Goal: Information Seeking & Learning: Check status

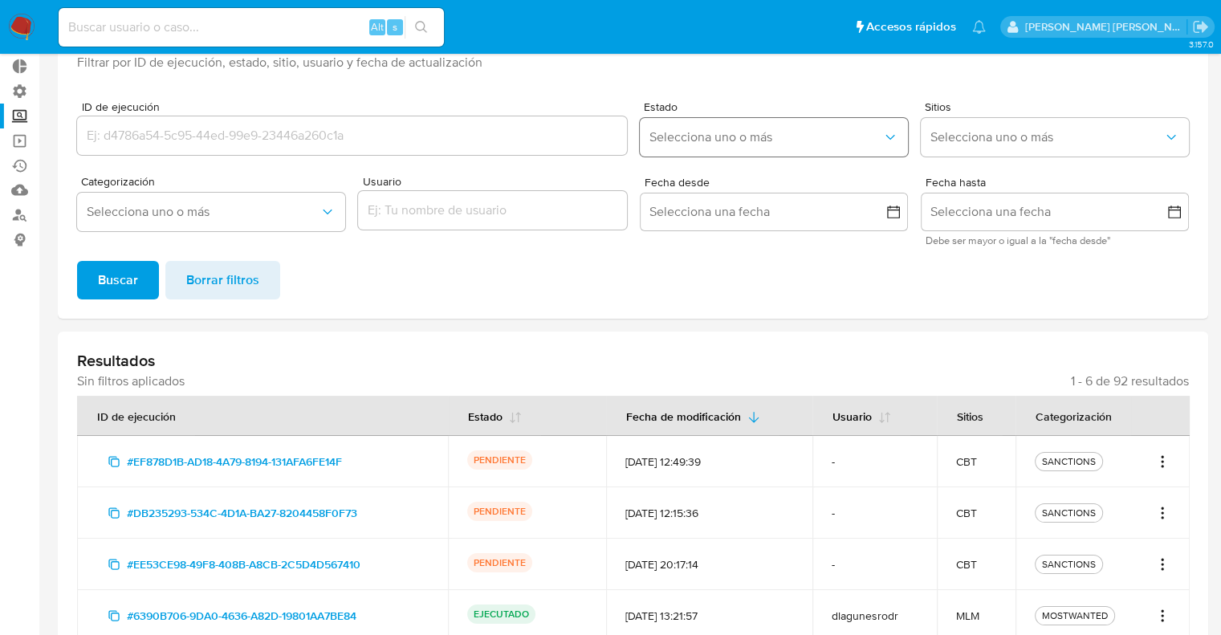
scroll to position [161, 0]
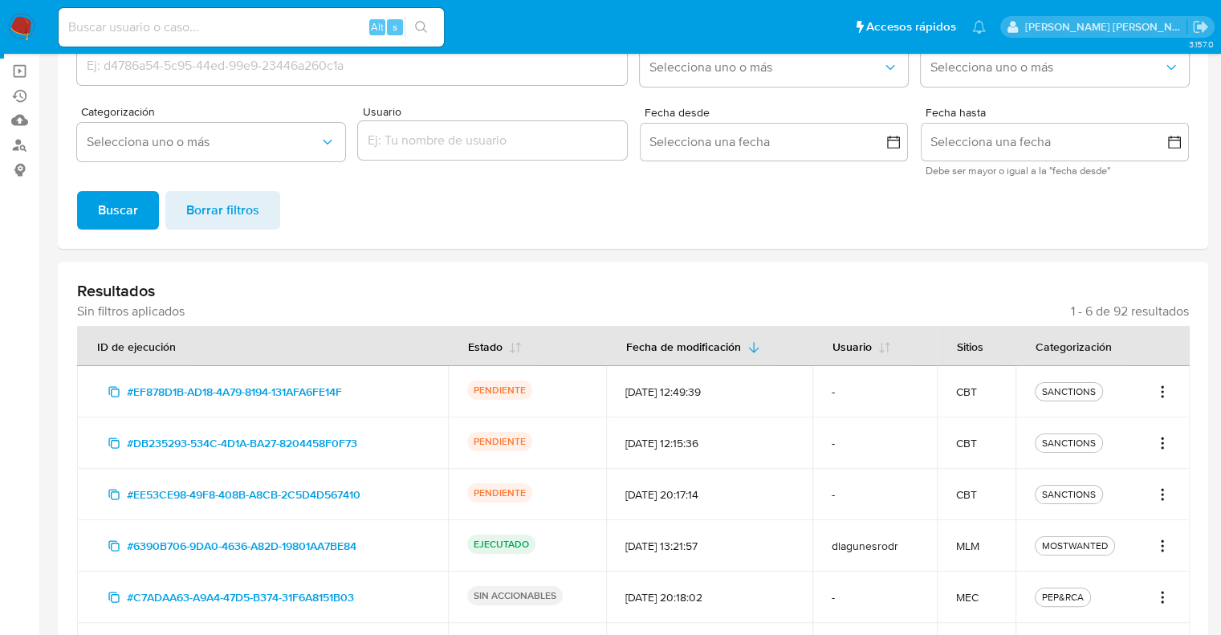
click at [1162, 388] on icon "Acciones" at bounding box center [1163, 387] width 2 height 2
click at [1161, 463] on link "Ver registros" at bounding box center [1110, 465] width 120 height 39
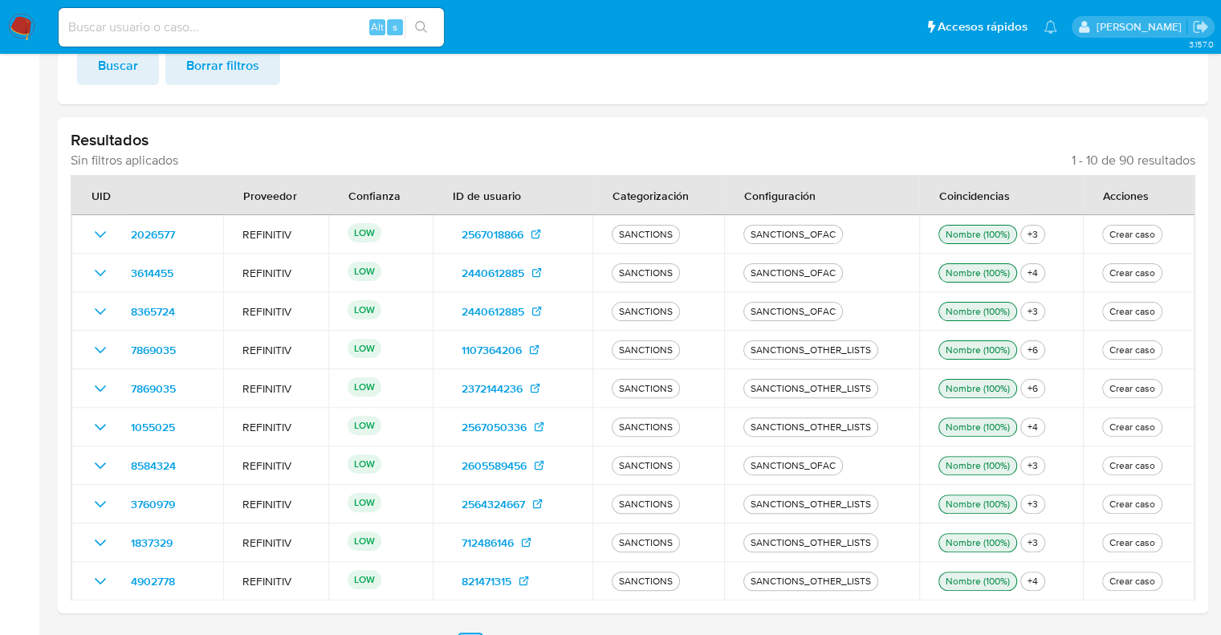
scroll to position [417, 0]
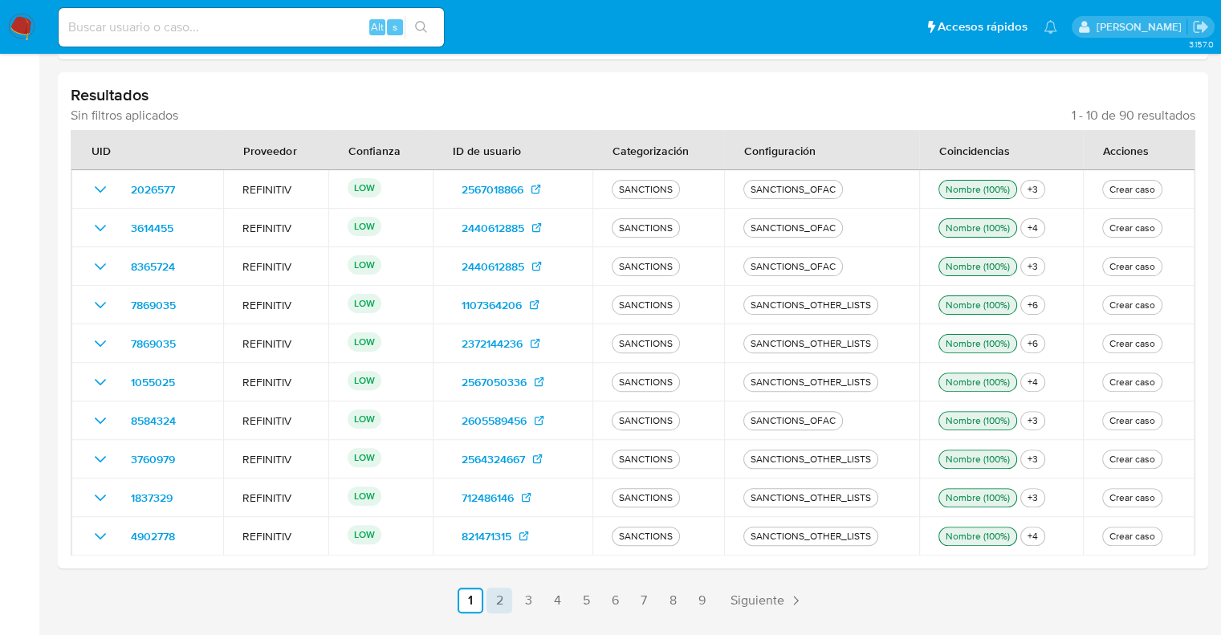
click at [502, 601] on link "2" at bounding box center [499, 600] width 26 height 26
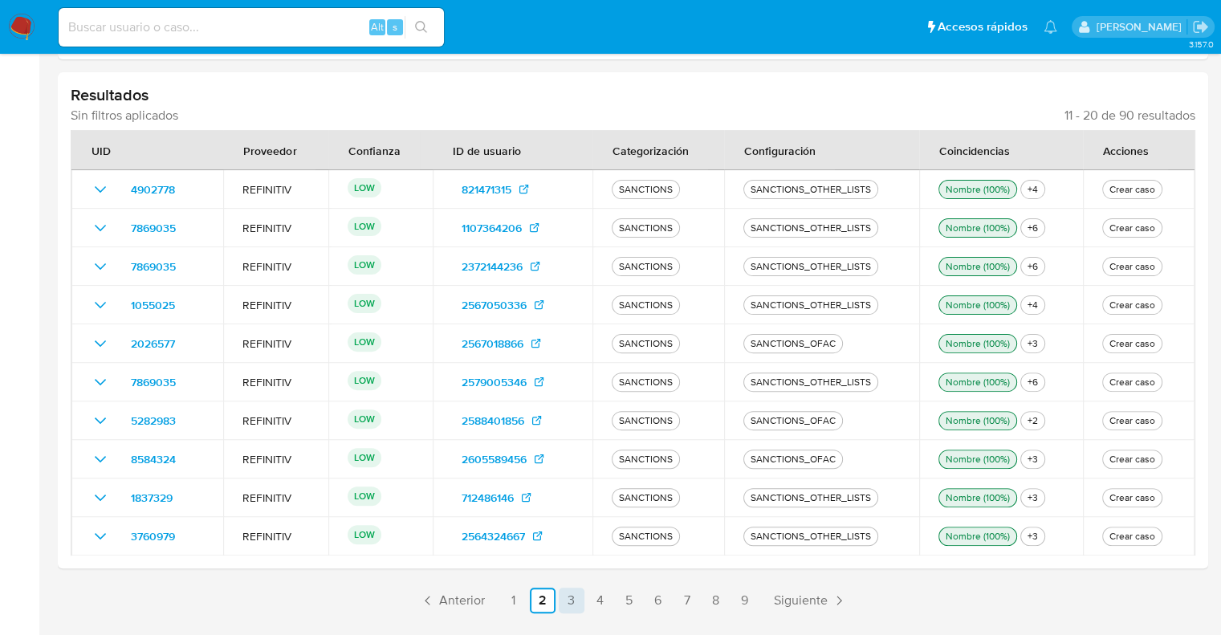
click at [569, 596] on link "3" at bounding box center [572, 600] width 26 height 26
click at [604, 598] on link "4" at bounding box center [600, 600] width 26 height 26
click at [517, 603] on link "1" at bounding box center [514, 600] width 26 height 26
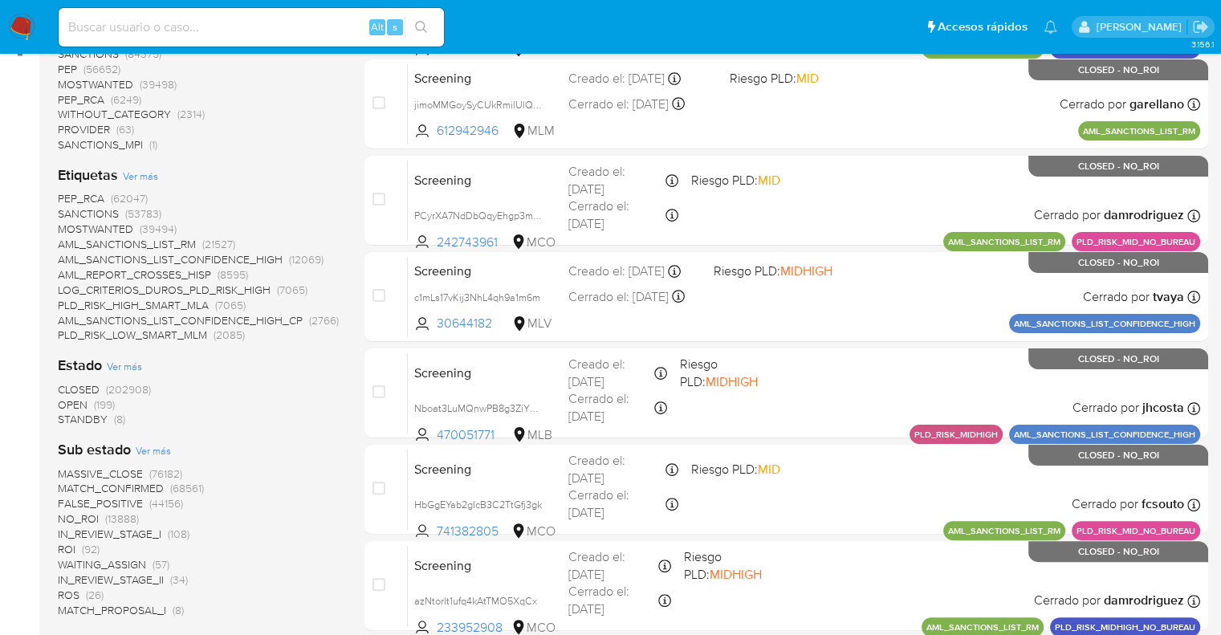
scroll to position [321, 0]
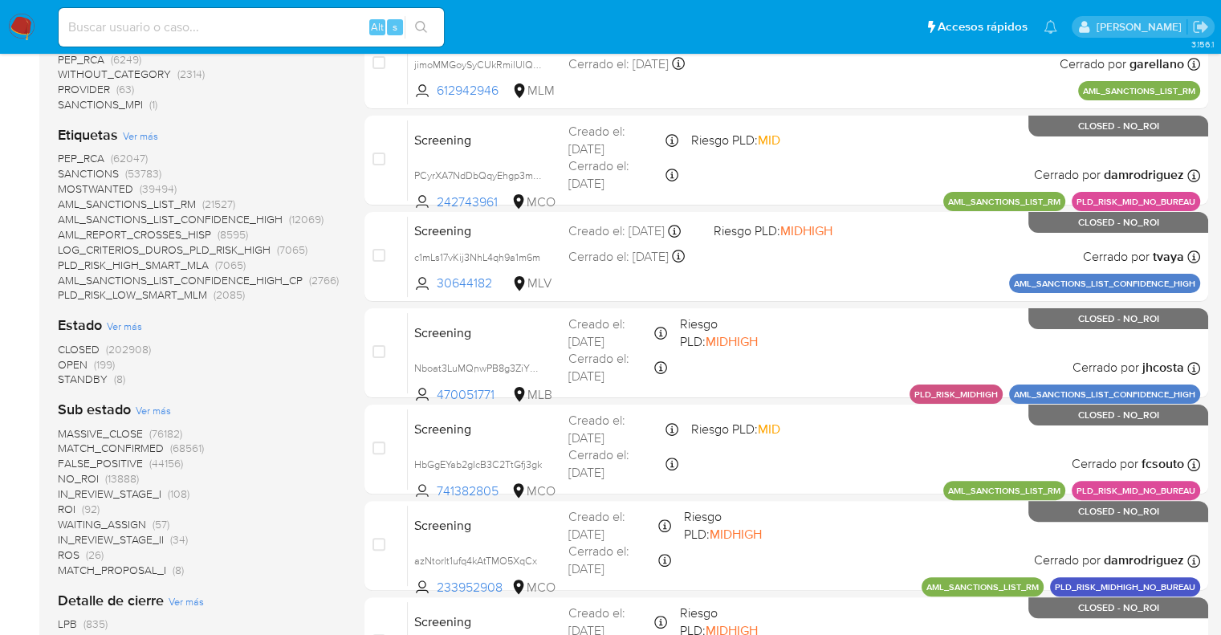
click at [67, 358] on span "OPEN" at bounding box center [73, 364] width 30 height 16
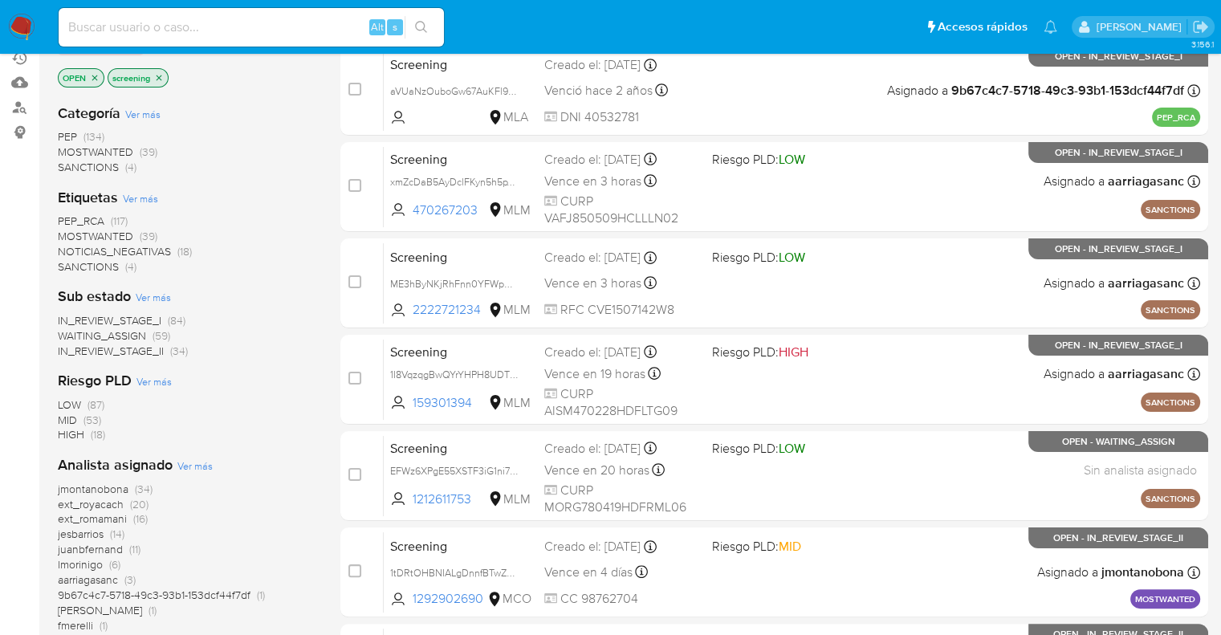
scroll to position [161, 0]
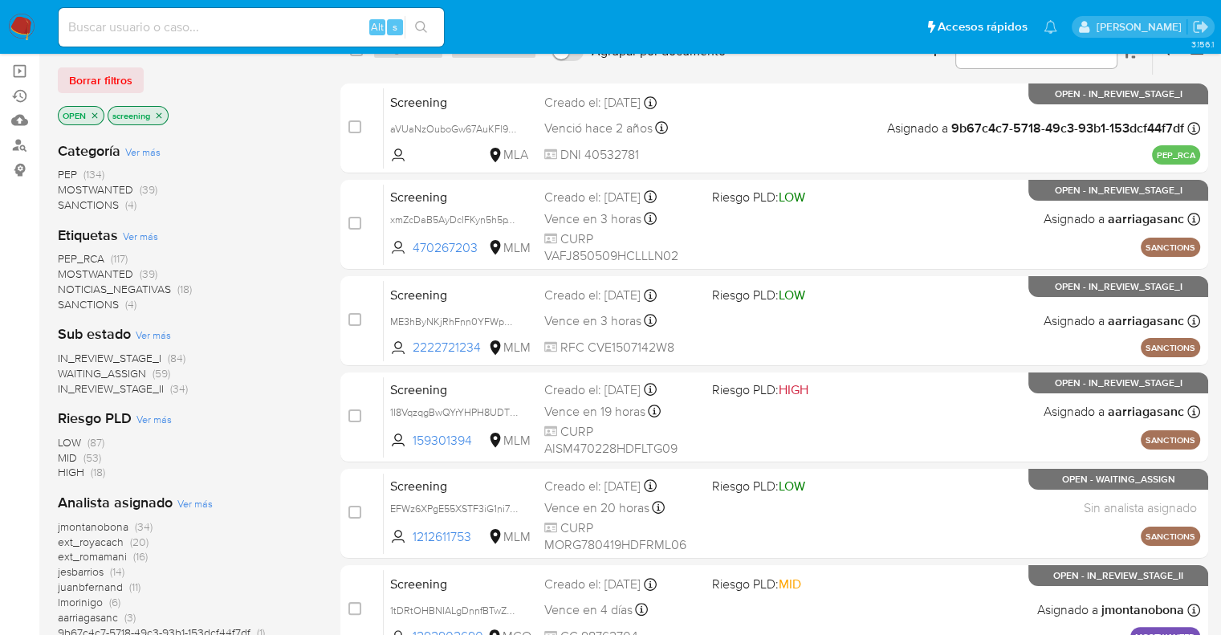
click at [75, 304] on span "SANCTIONS" at bounding box center [88, 304] width 61 height 16
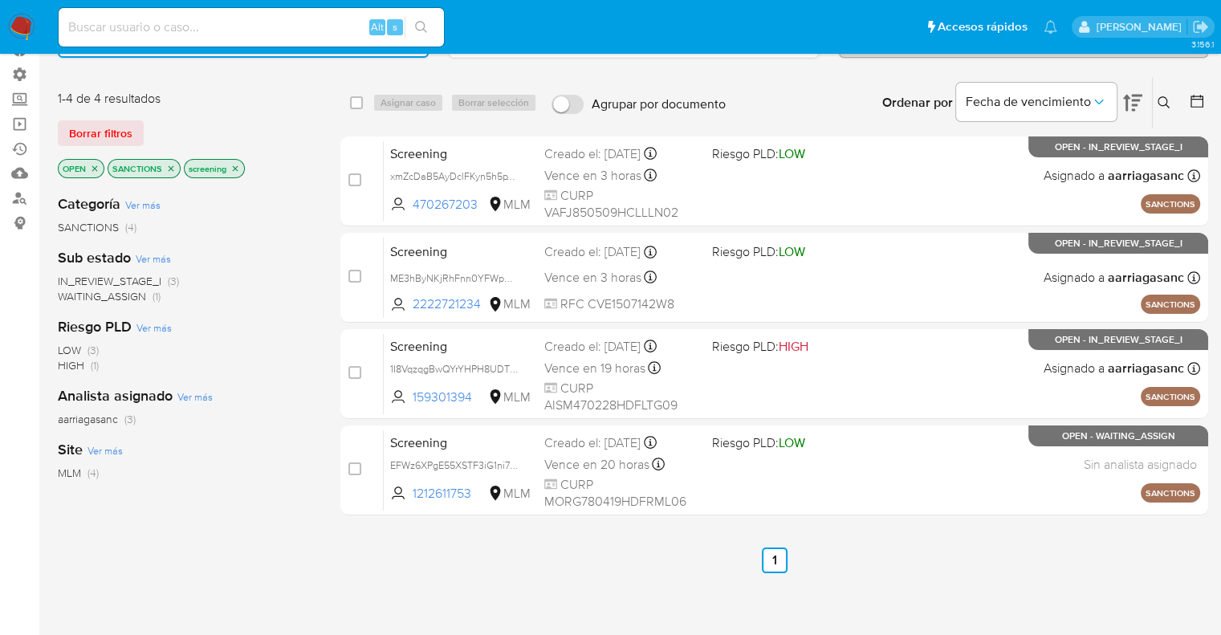
scroll to position [80, 0]
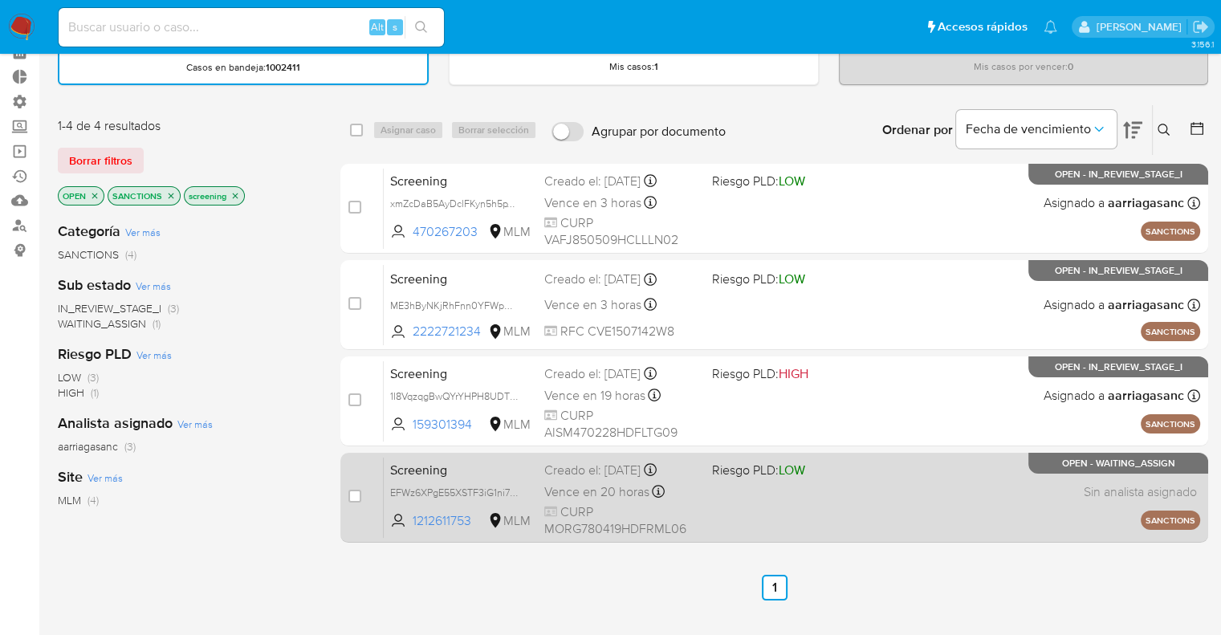
click at [478, 461] on span "Screening" at bounding box center [460, 468] width 141 height 21
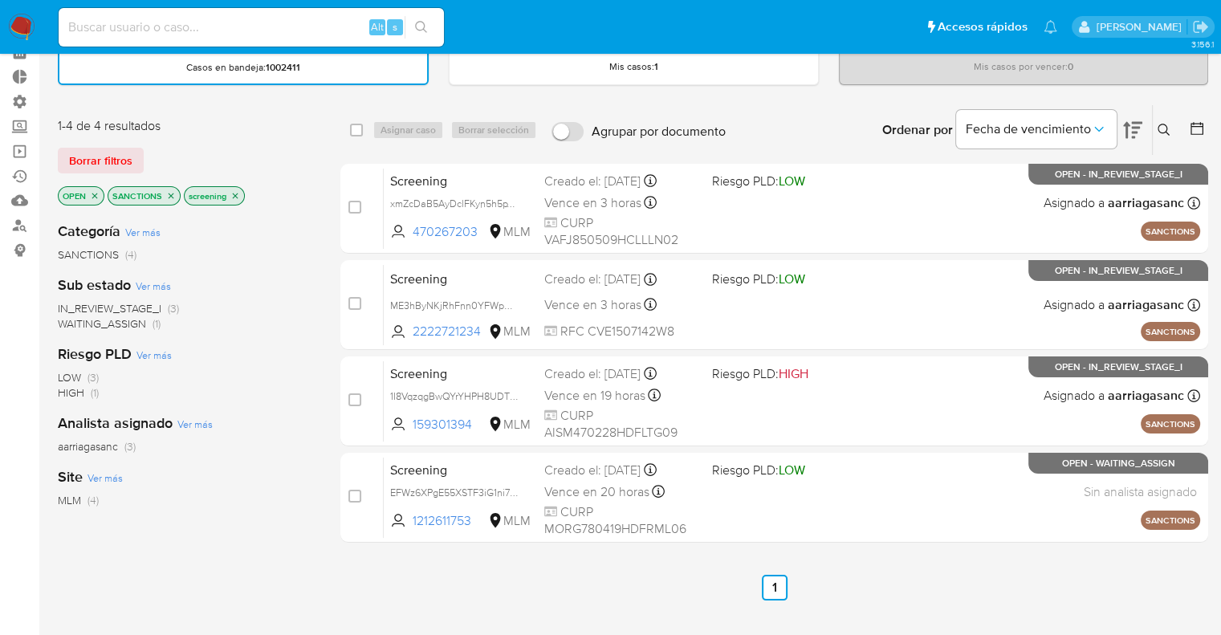
click at [170, 198] on p "SANCTIONS" at bounding box center [143, 196] width 71 height 18
click at [170, 198] on icon "close-filter" at bounding box center [171, 196] width 10 height 10
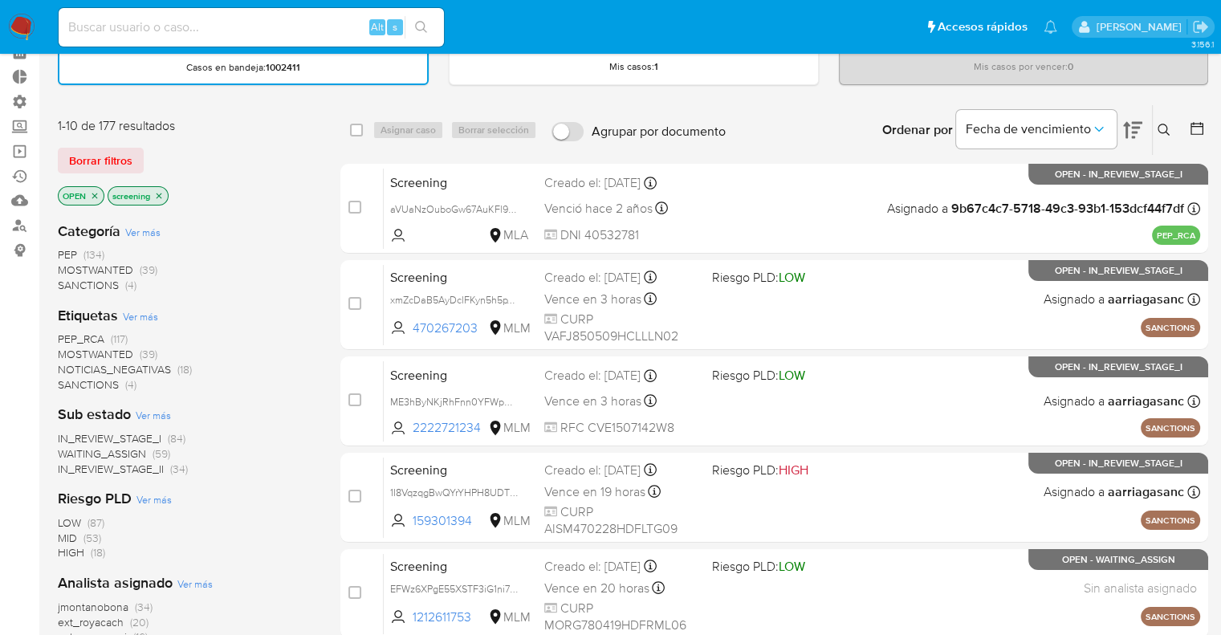
click at [75, 348] on span "MOSTWANTED" at bounding box center [95, 354] width 75 height 16
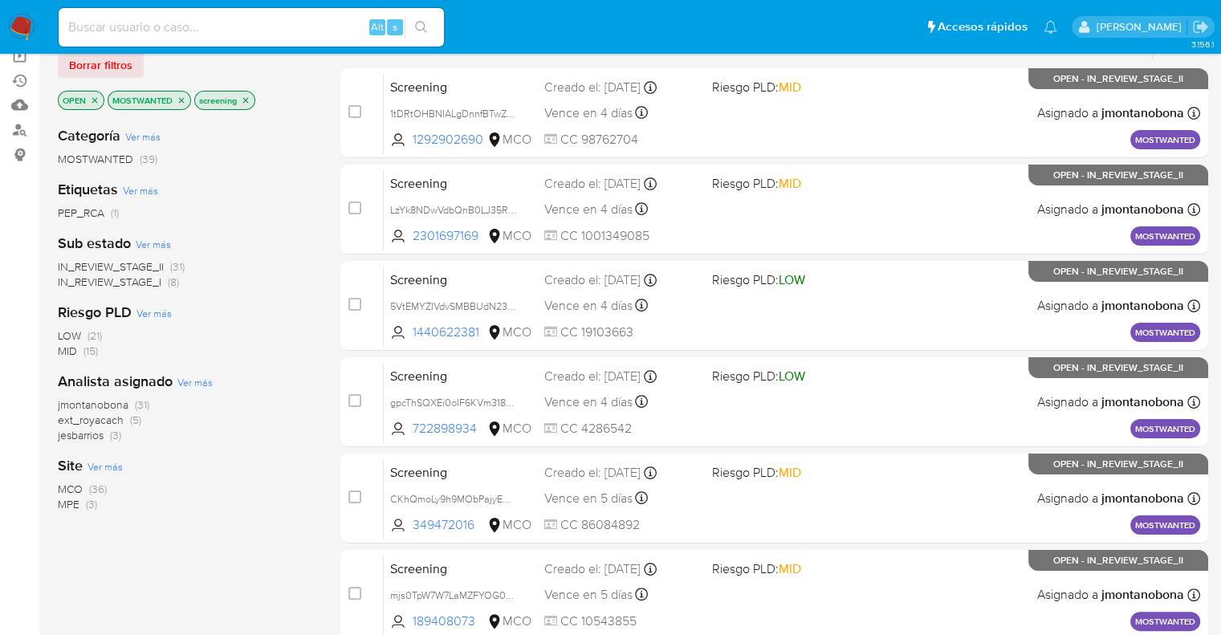
scroll to position [151, 0]
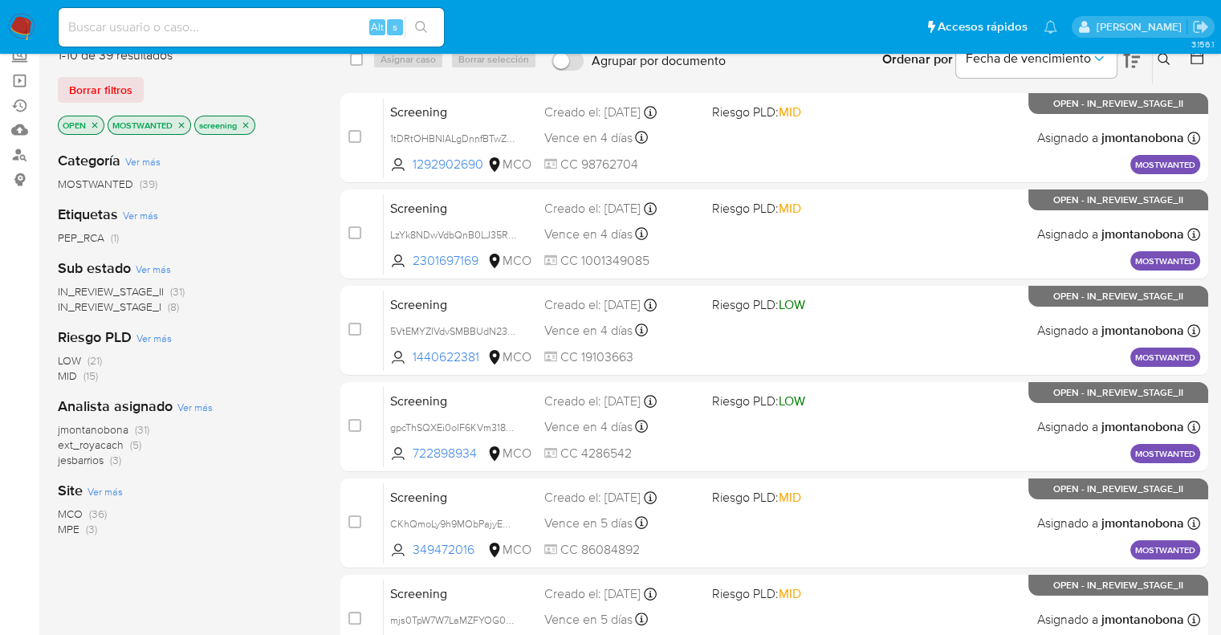
click at [74, 441] on span "ext_royacach" at bounding box center [91, 445] width 66 height 16
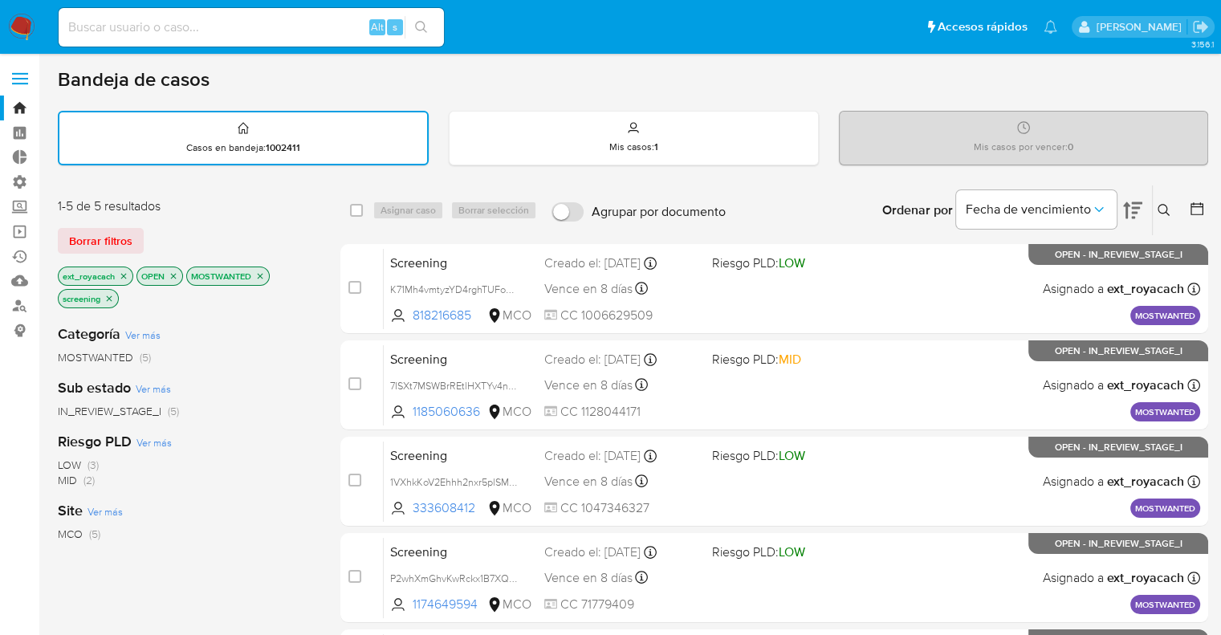
click at [120, 276] on icon "close-filter" at bounding box center [124, 276] width 10 height 10
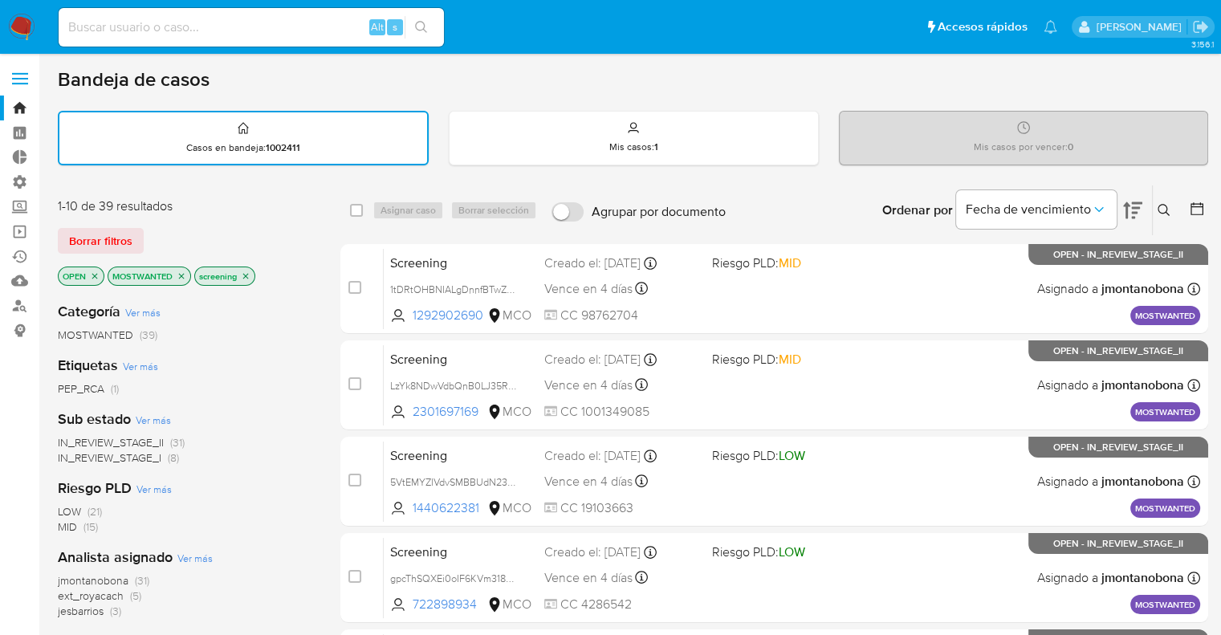
click at [62, 604] on span "jesbarrios" at bounding box center [81, 611] width 46 height 16
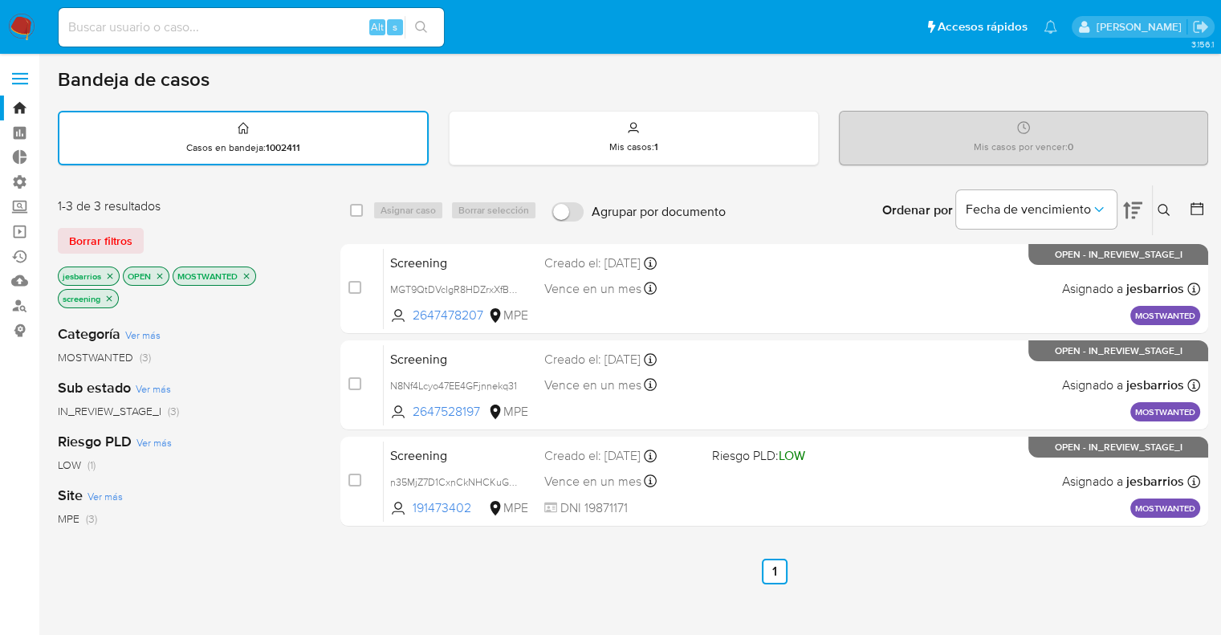
click at [112, 272] on icon "close-filter" at bounding box center [110, 276] width 10 height 10
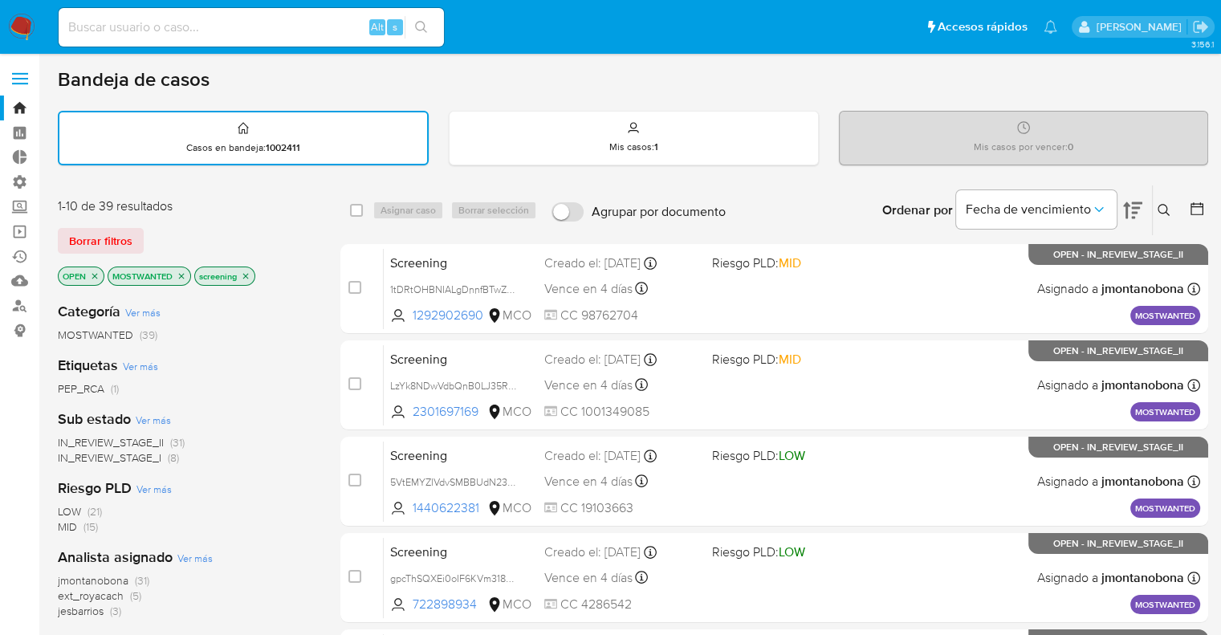
click at [183, 271] on icon "close-filter" at bounding box center [182, 276] width 10 height 10
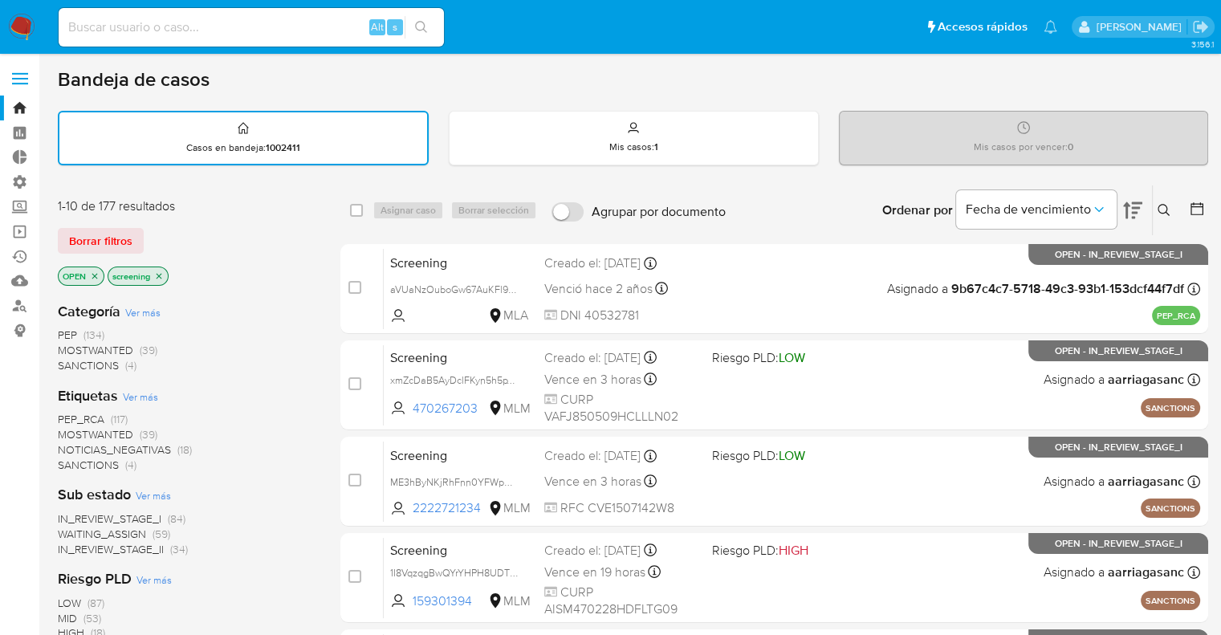
click at [63, 415] on span "PEP_RCA" at bounding box center [81, 419] width 47 height 16
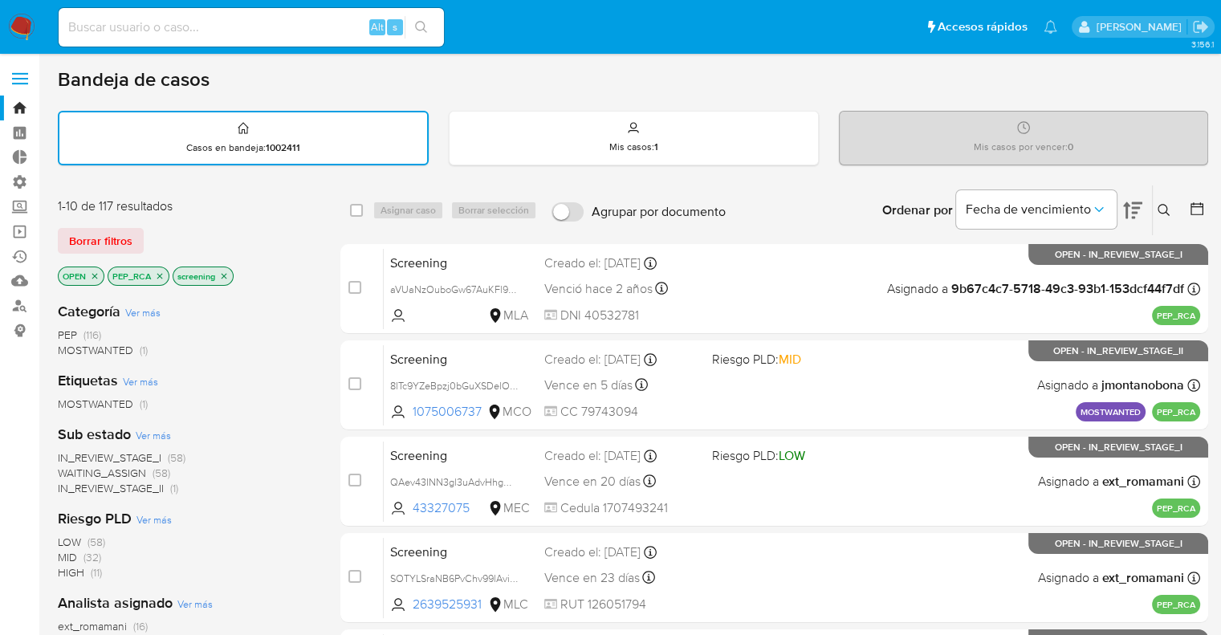
scroll to position [80, 0]
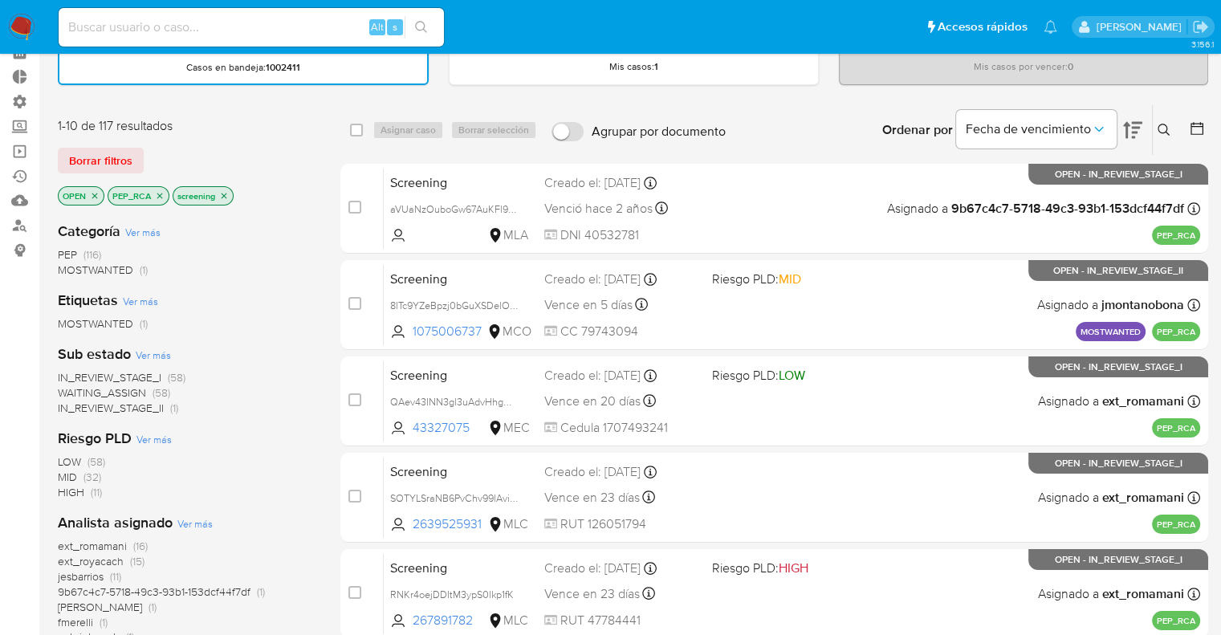
click at [63, 545] on span "ext_romamani" at bounding box center [92, 546] width 69 height 16
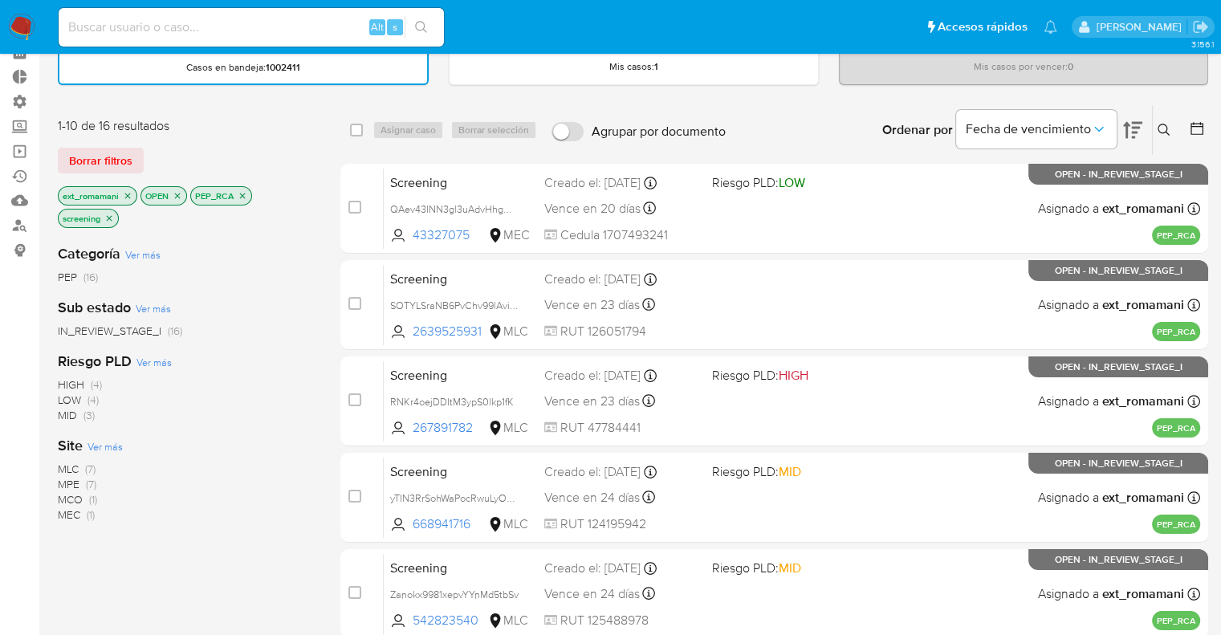
click at [129, 195] on icon "close-filter" at bounding box center [128, 196] width 6 height 6
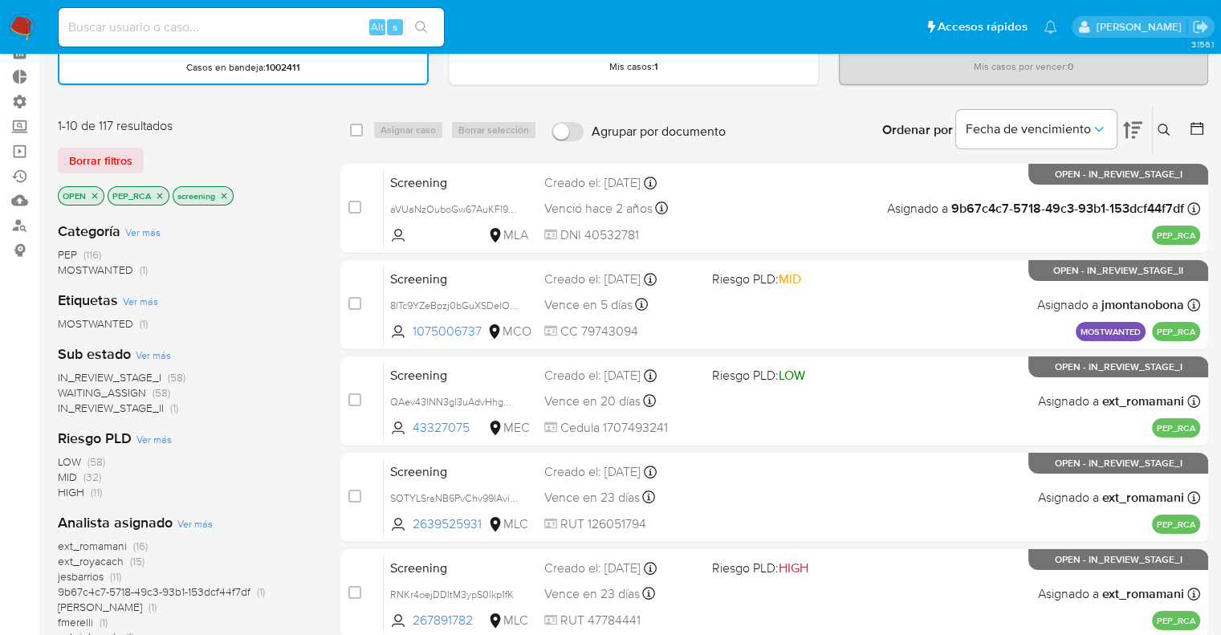
click at [67, 558] on span "ext_royacach" at bounding box center [91, 561] width 66 height 16
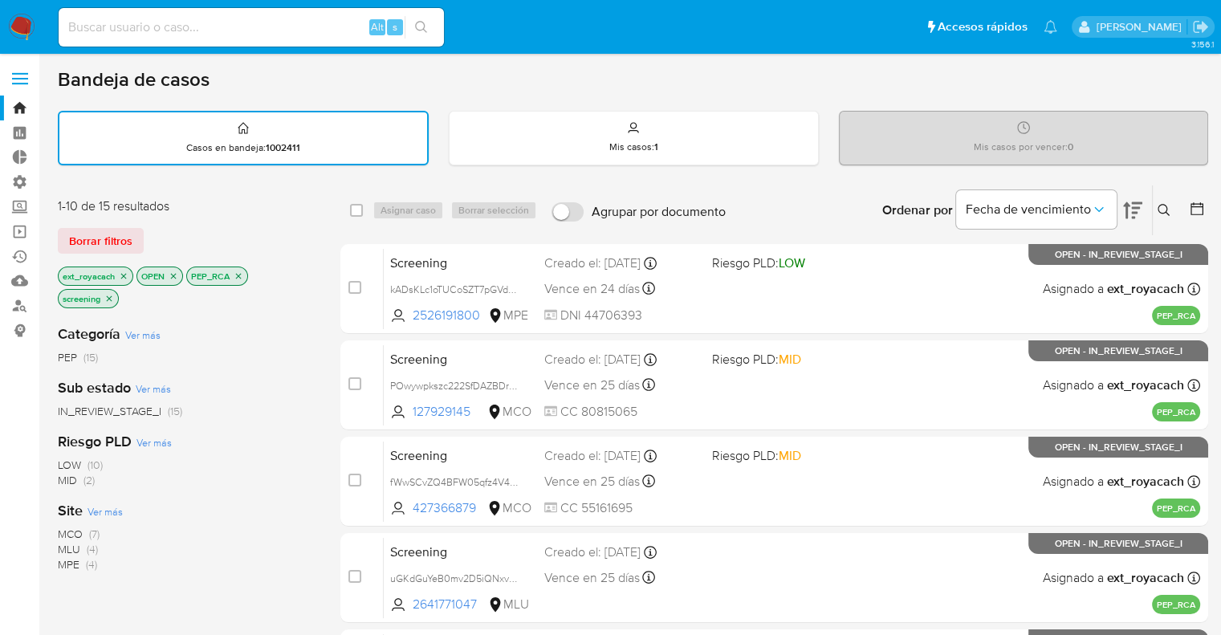
click at [123, 274] on icon "close-filter" at bounding box center [124, 276] width 6 height 6
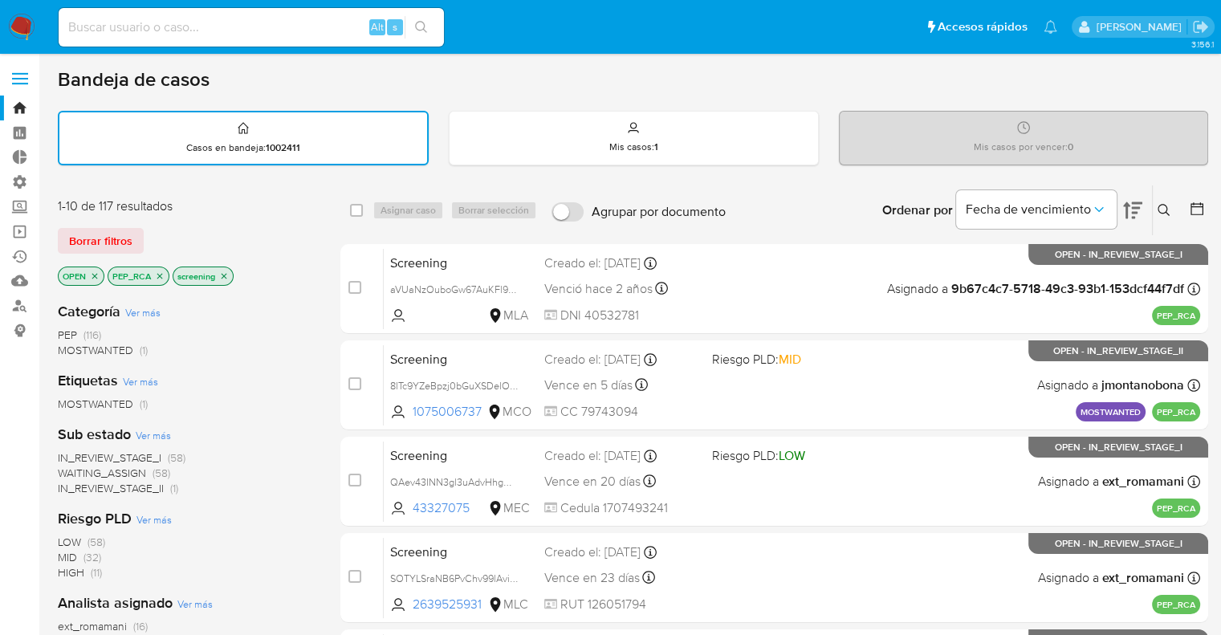
click at [162, 273] on icon "close-filter" at bounding box center [160, 276] width 10 height 10
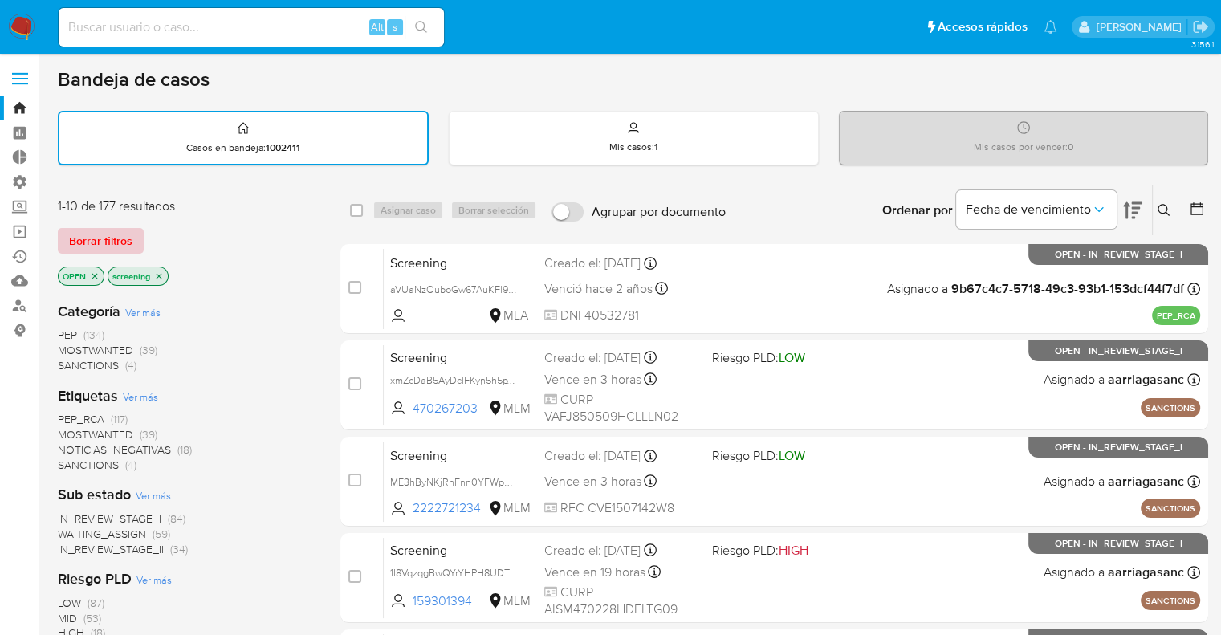
click at [133, 243] on button "Borrar filtros" at bounding box center [101, 241] width 86 height 26
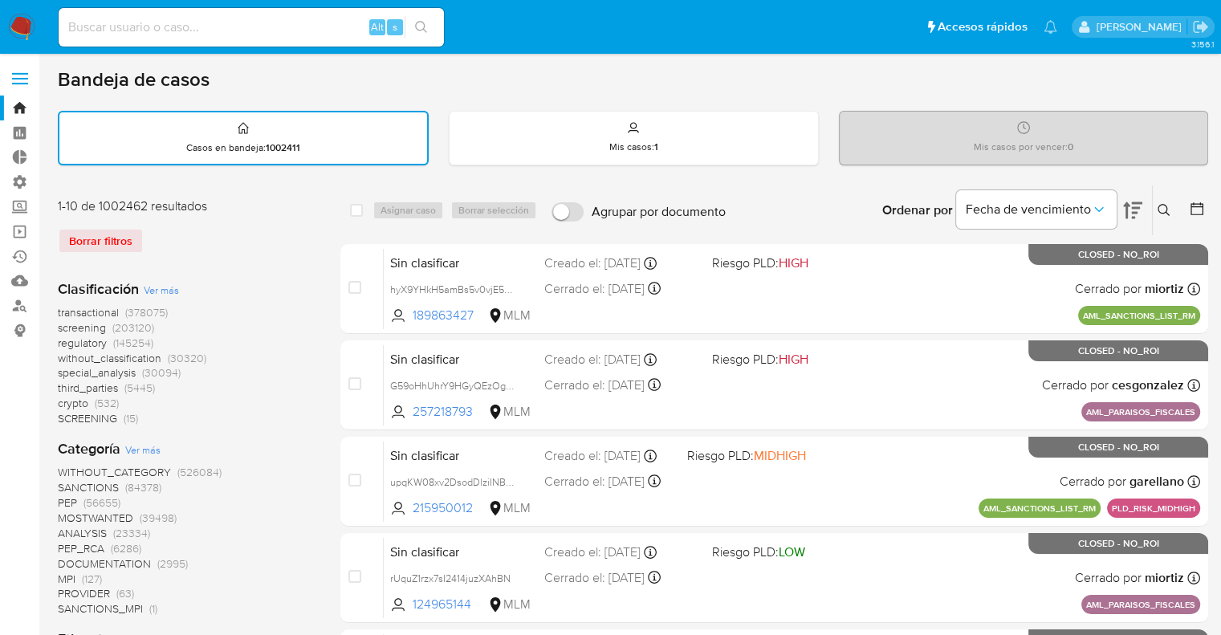
click at [65, 341] on span "regulatory" at bounding box center [82, 343] width 49 height 16
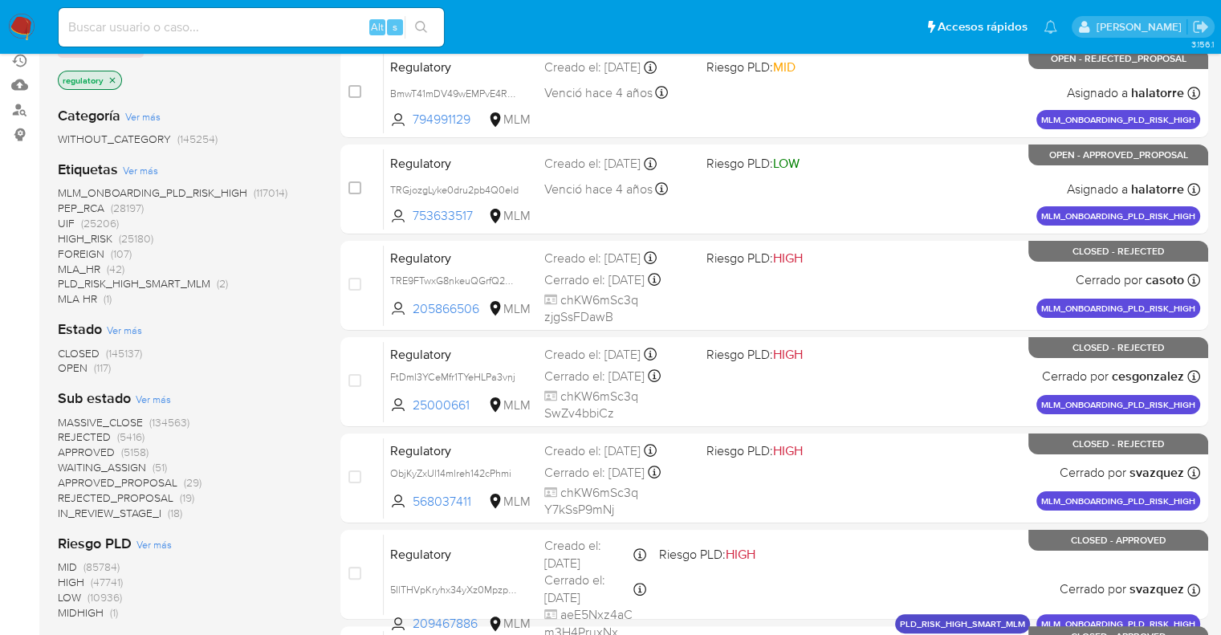
scroll to position [241, 0]
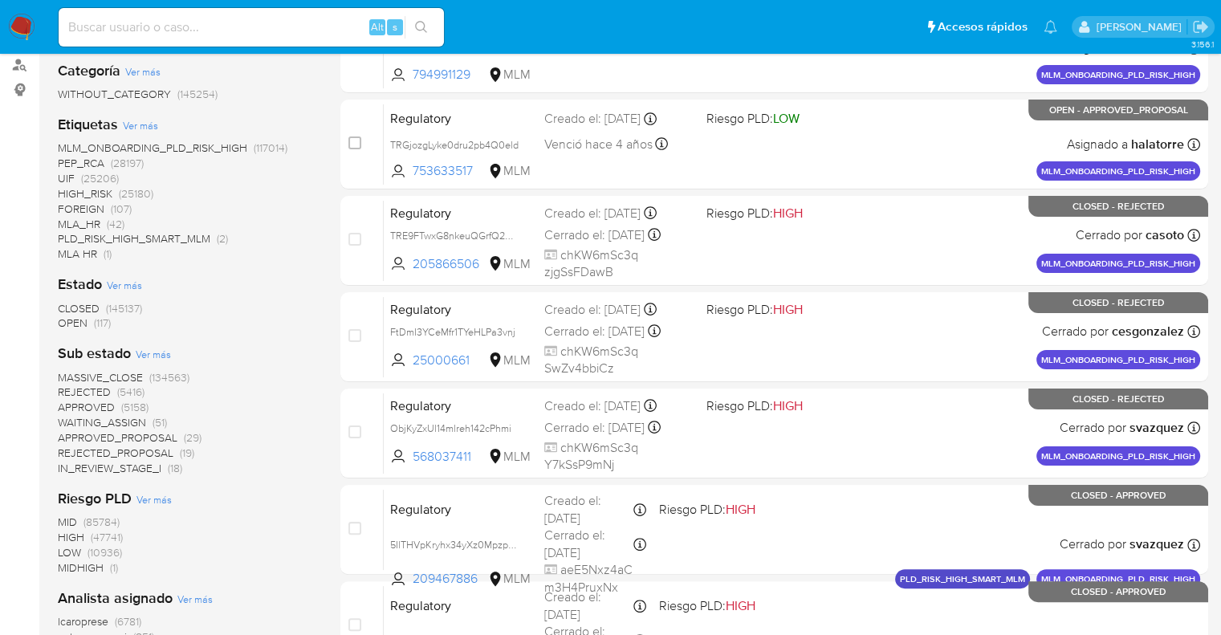
click at [71, 330] on div "Categoría Ver más WITHOUT_CATEGORY (145254) Etiquetas Ver más MLM_ONBOARDING_PL…" at bounding box center [186, 449] width 257 height 802
click at [71, 327] on span "OPEN" at bounding box center [73, 323] width 30 height 16
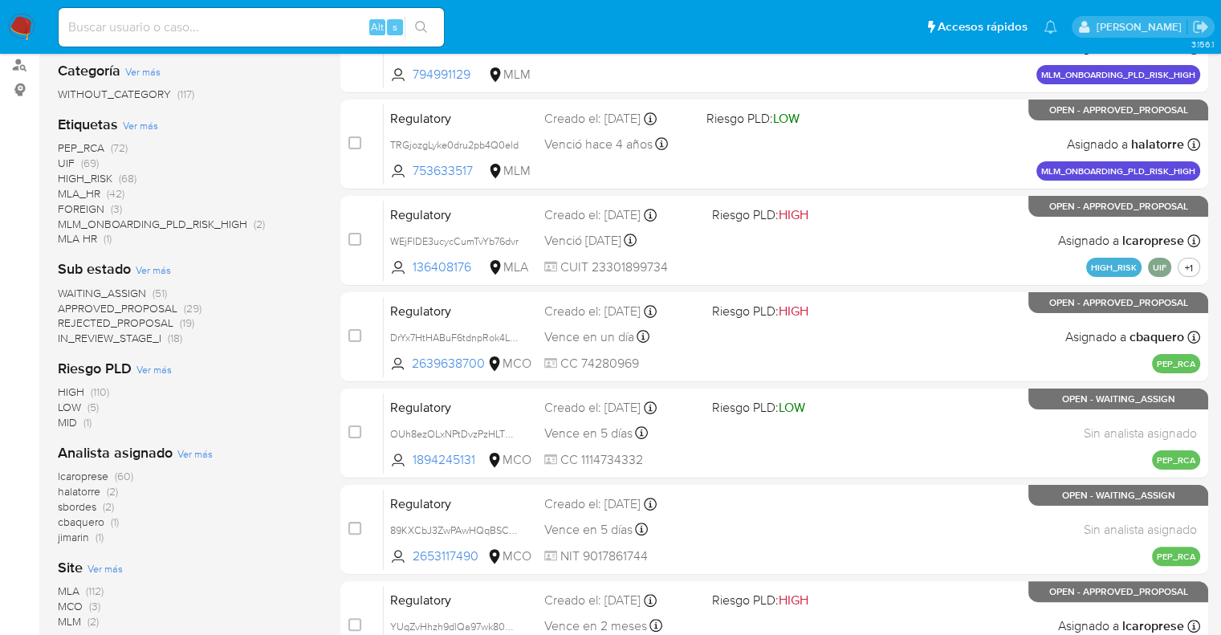
scroll to position [401, 0]
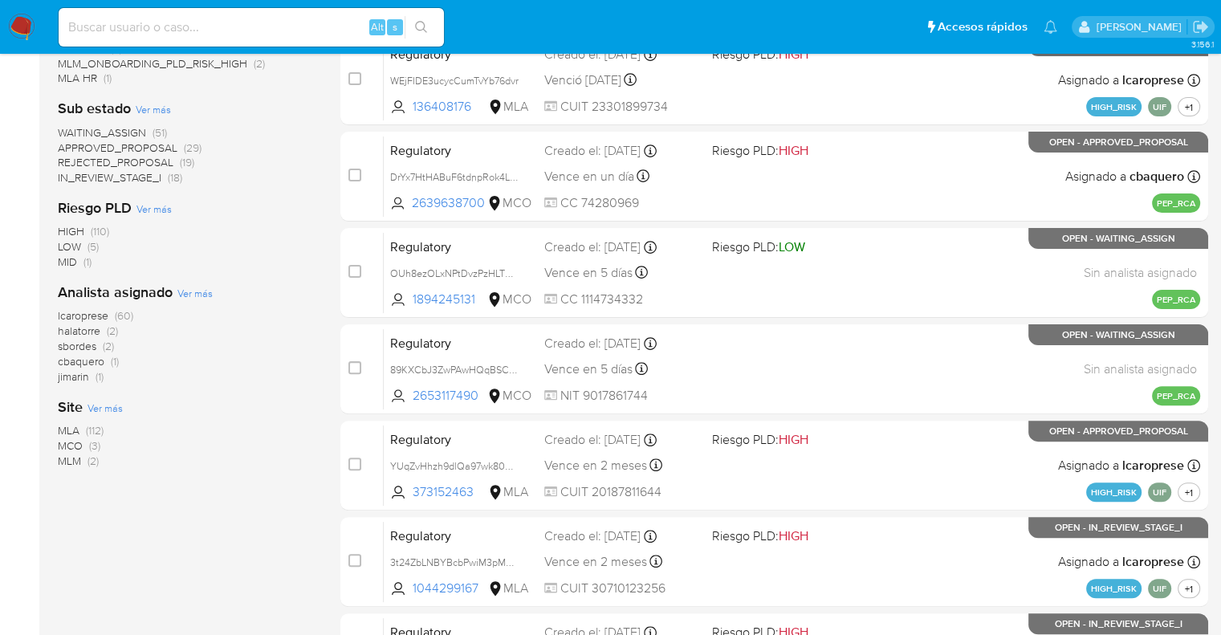
click at [73, 441] on span "MCO" at bounding box center [70, 445] width 25 height 16
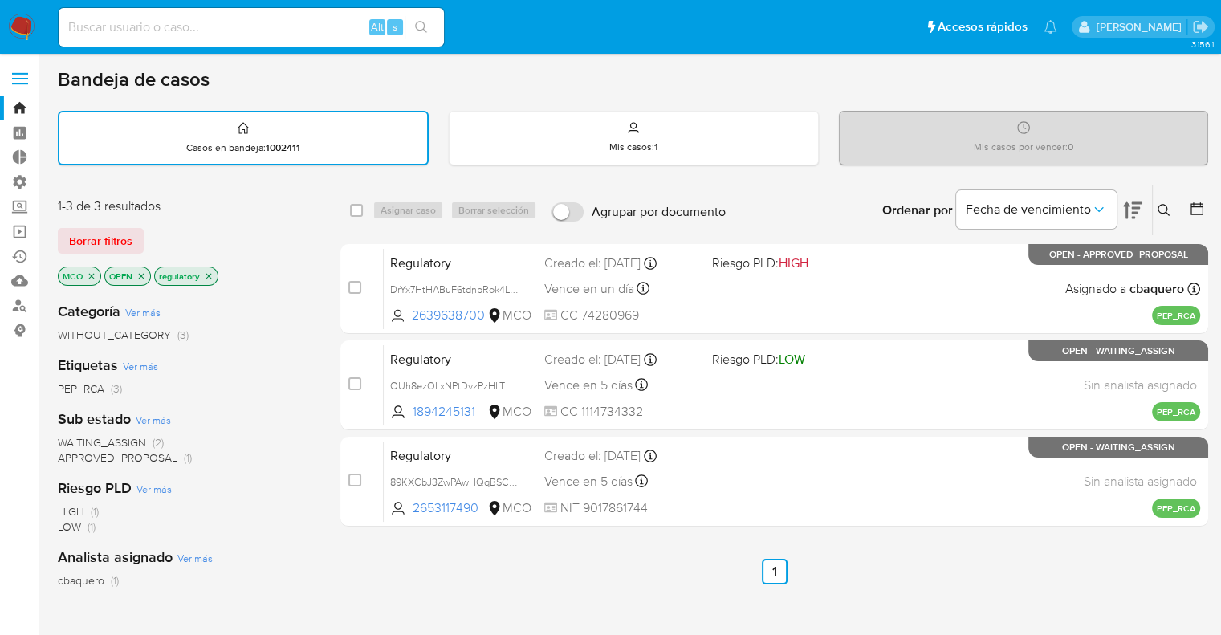
click at [87, 274] on icon "close-filter" at bounding box center [92, 276] width 10 height 10
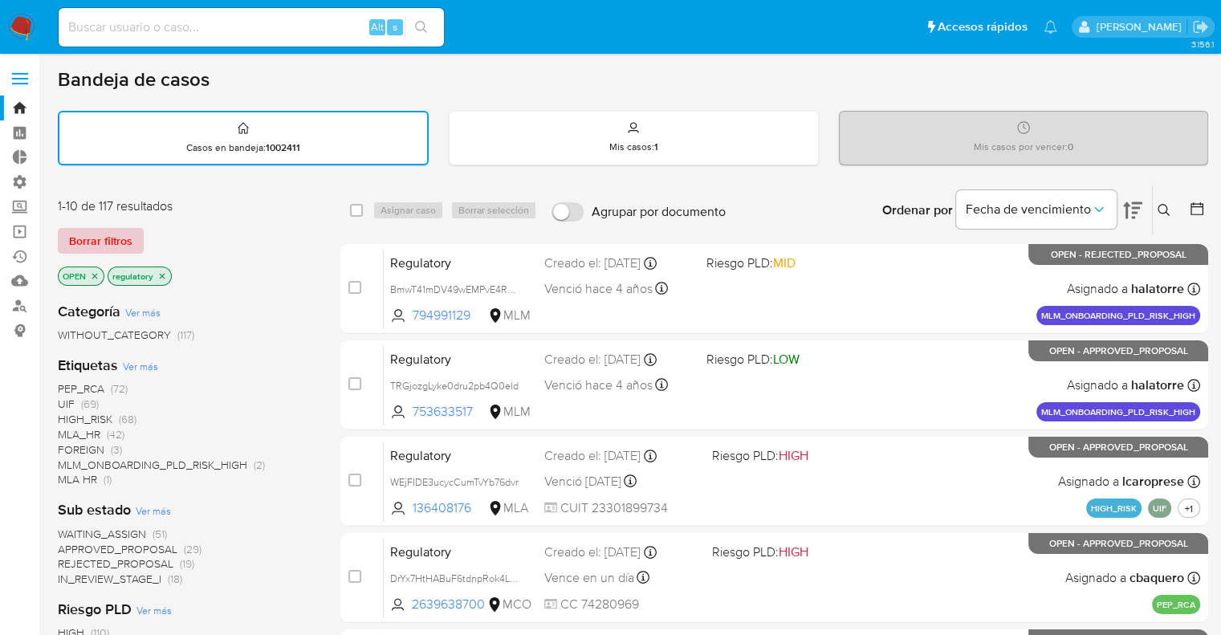
click at [118, 242] on span "Borrar filtros" at bounding box center [100, 241] width 63 height 22
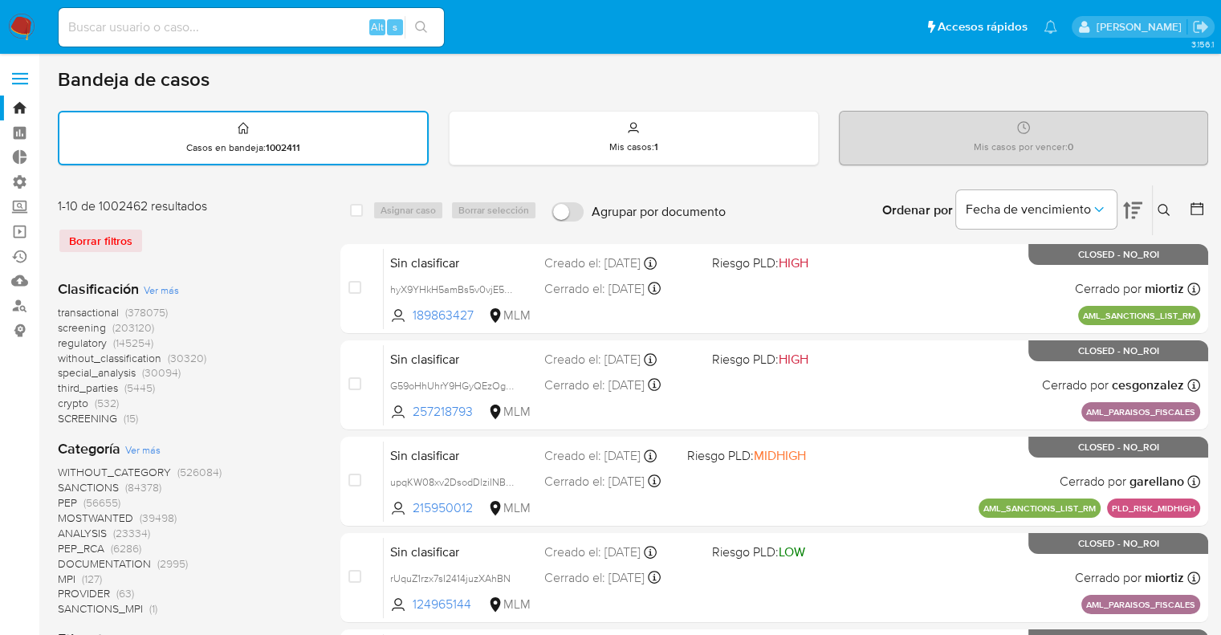
click at [67, 326] on span "screening" at bounding box center [82, 327] width 48 height 16
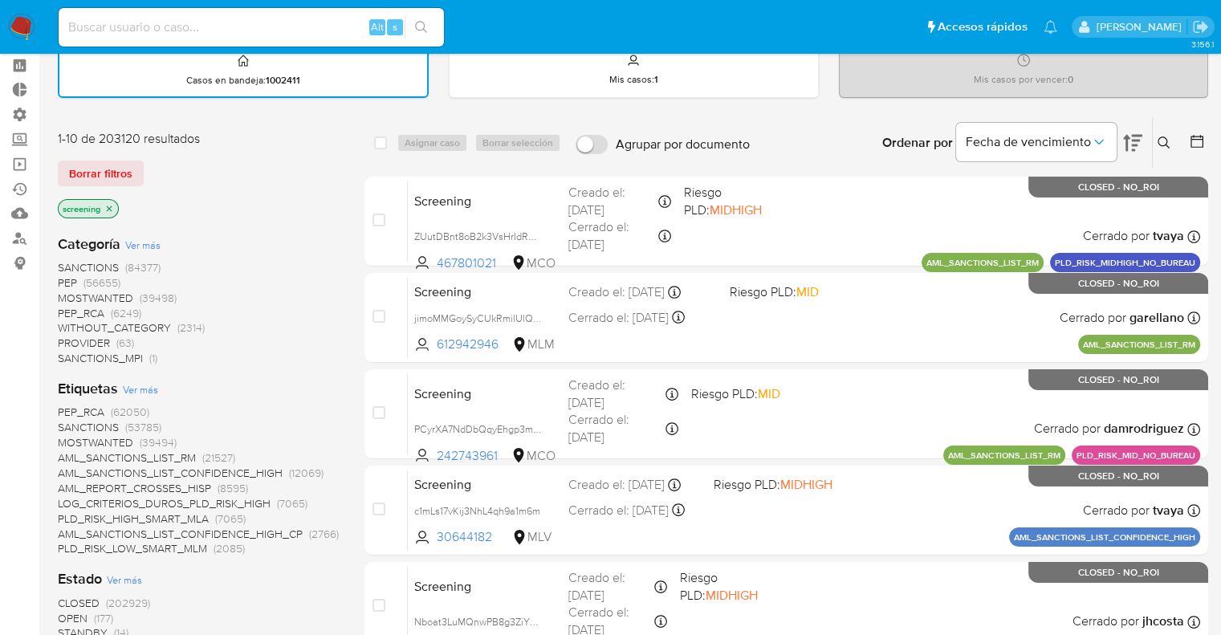
scroll to position [161, 0]
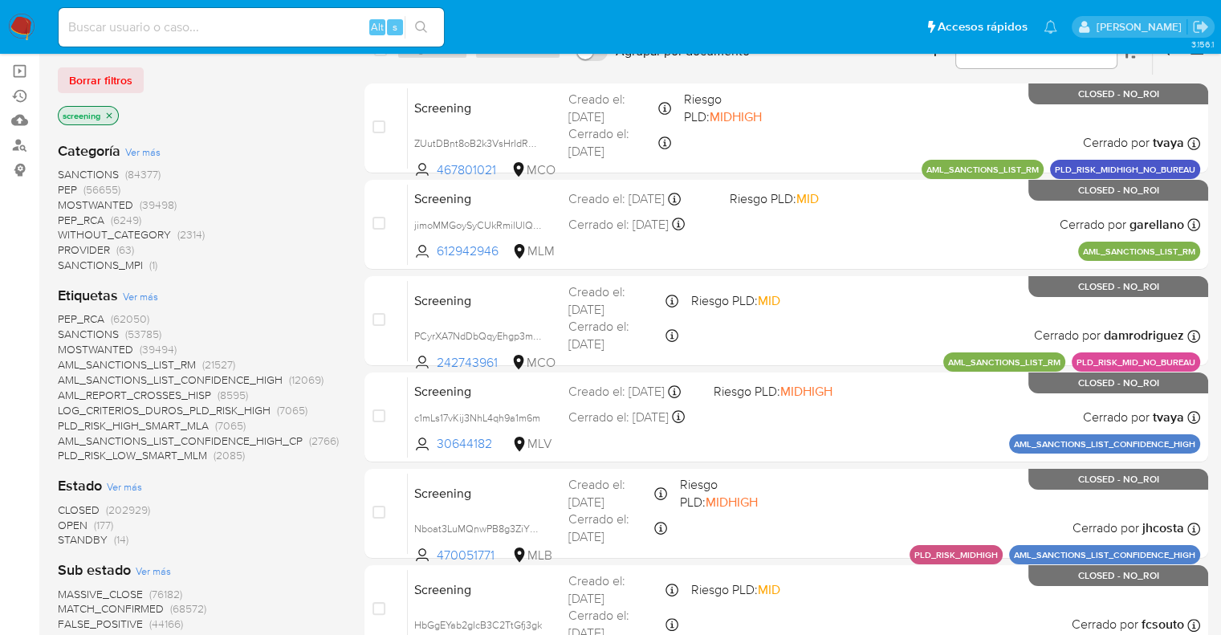
click at [71, 521] on span "OPEN" at bounding box center [73, 525] width 30 height 16
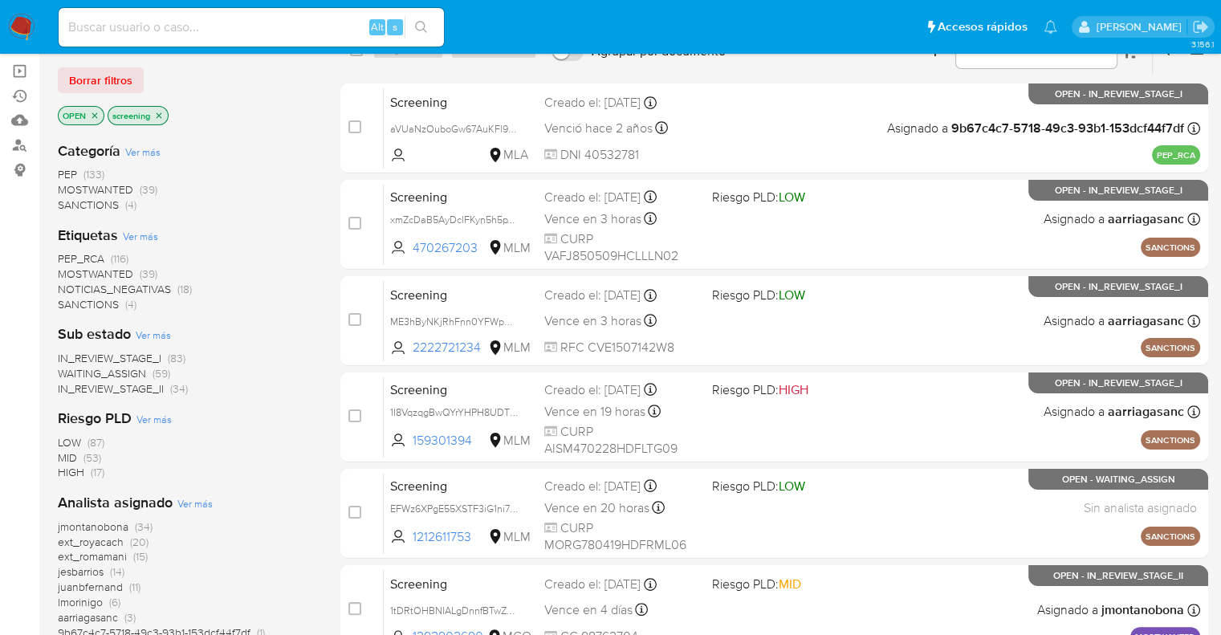
click at [73, 301] on span "SANCTIONS" at bounding box center [88, 304] width 61 height 16
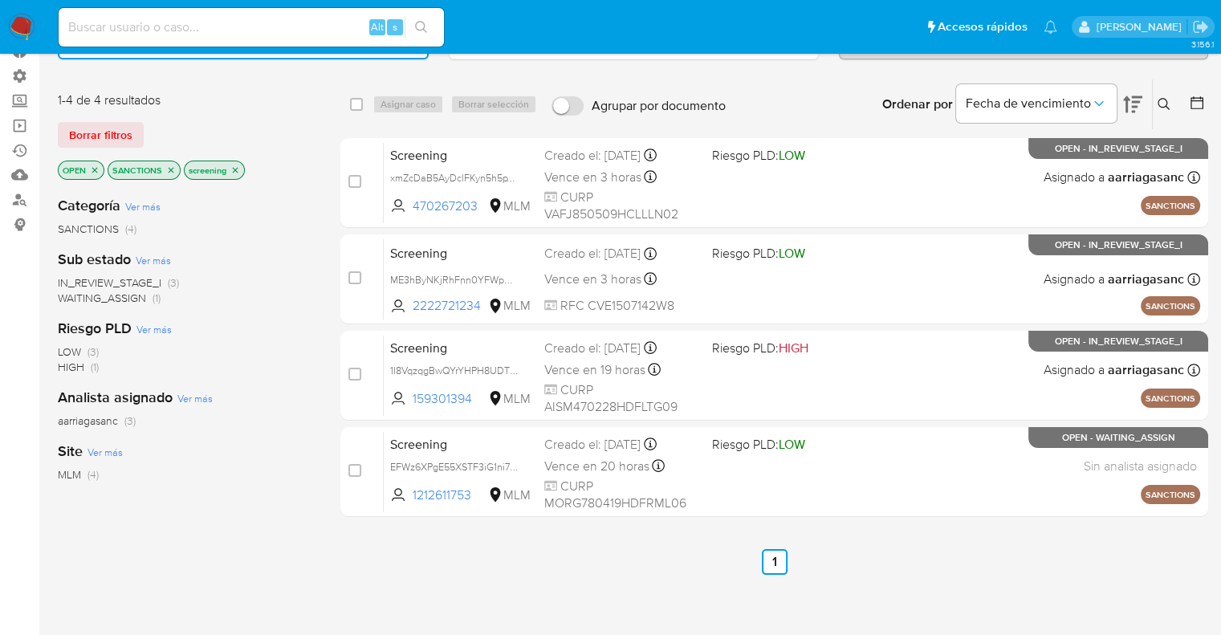
scroll to position [80, 0]
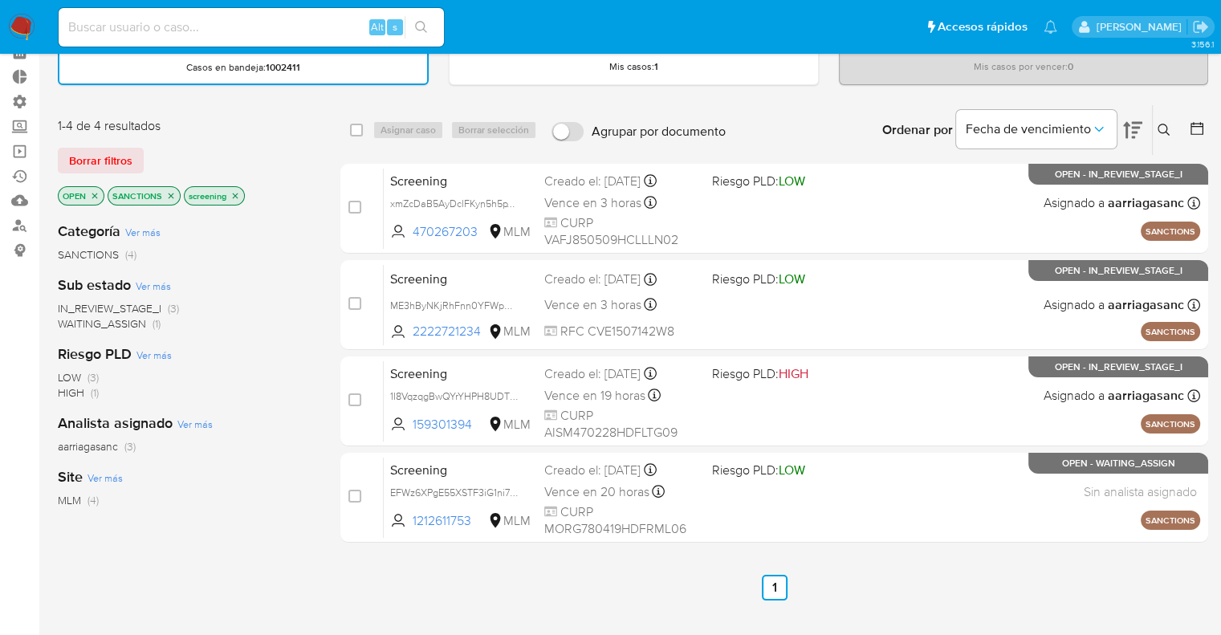
click at [169, 191] on icon "close-filter" at bounding box center [171, 196] width 10 height 10
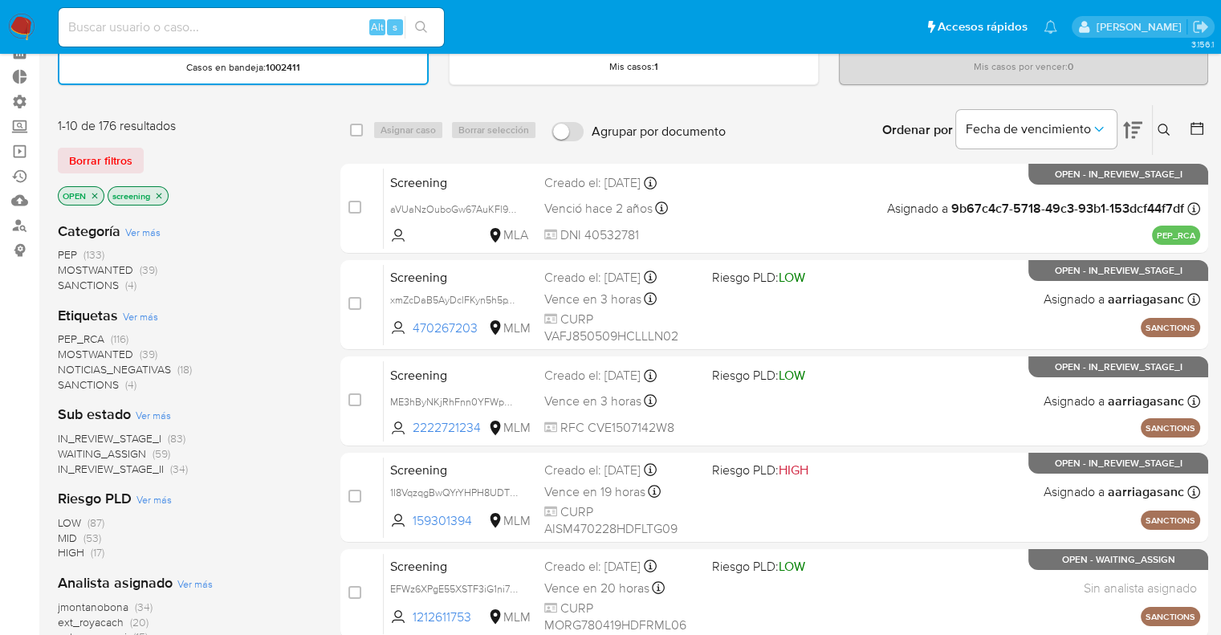
click at [71, 352] on span "MOSTWANTED" at bounding box center [95, 354] width 75 height 16
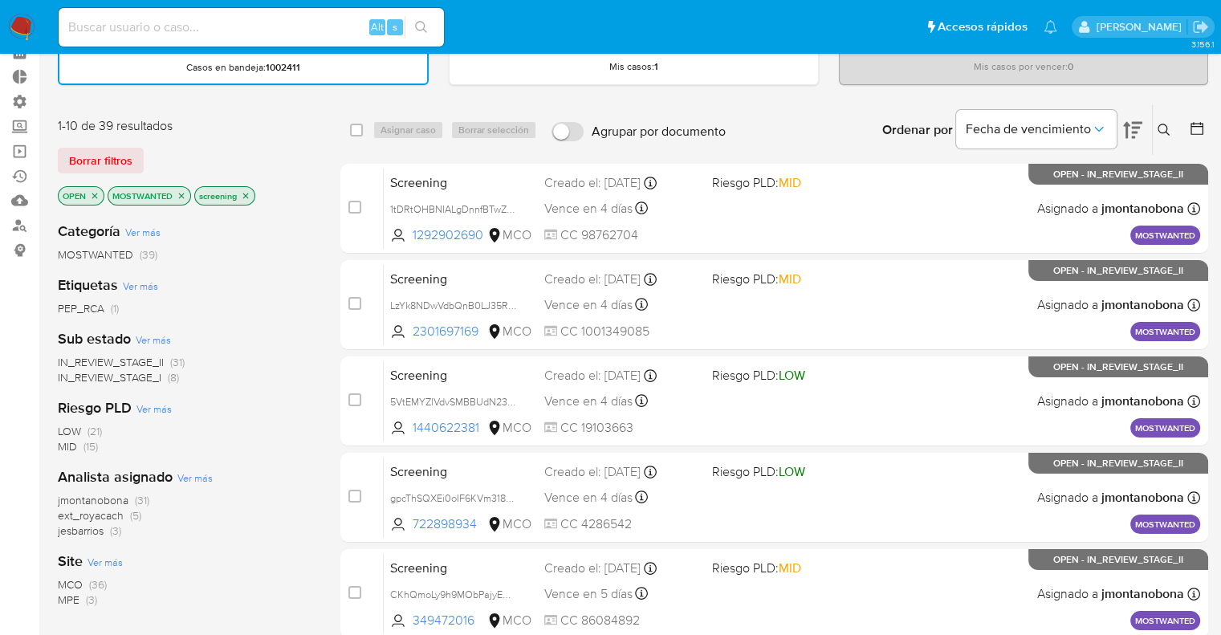
drag, startPoint x: 181, startPoint y: 191, endPoint x: 173, endPoint y: 189, distance: 9.0
click at [181, 191] on icon "close-filter" at bounding box center [182, 196] width 10 height 10
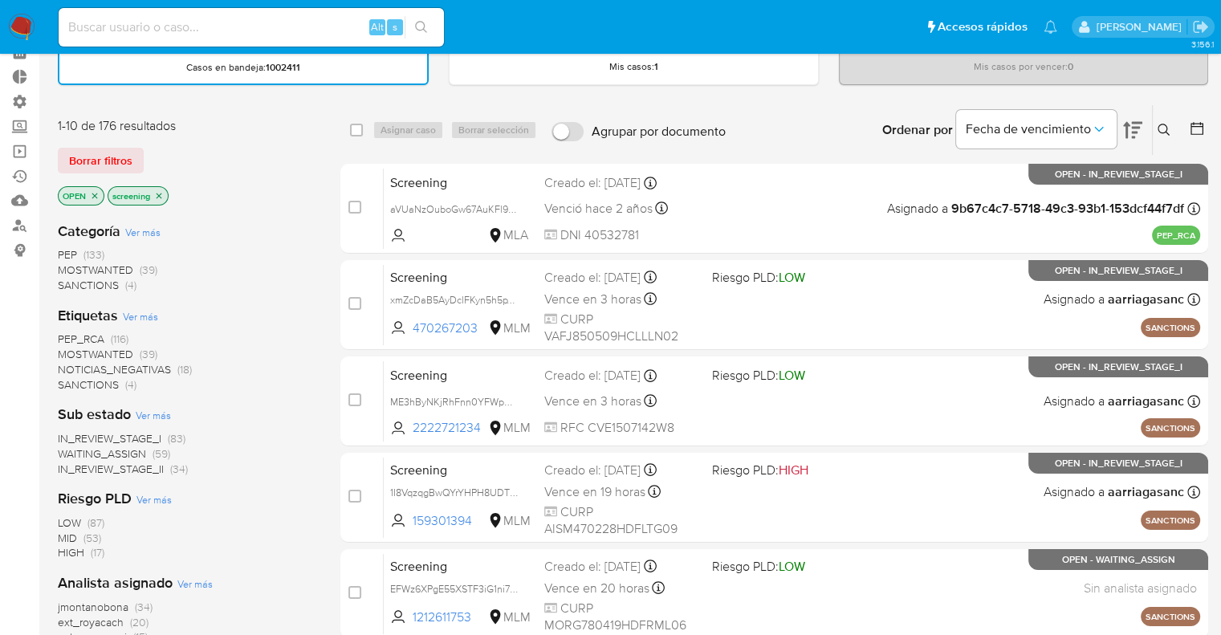
click at [96, 197] on icon "close-filter" at bounding box center [95, 196] width 10 height 10
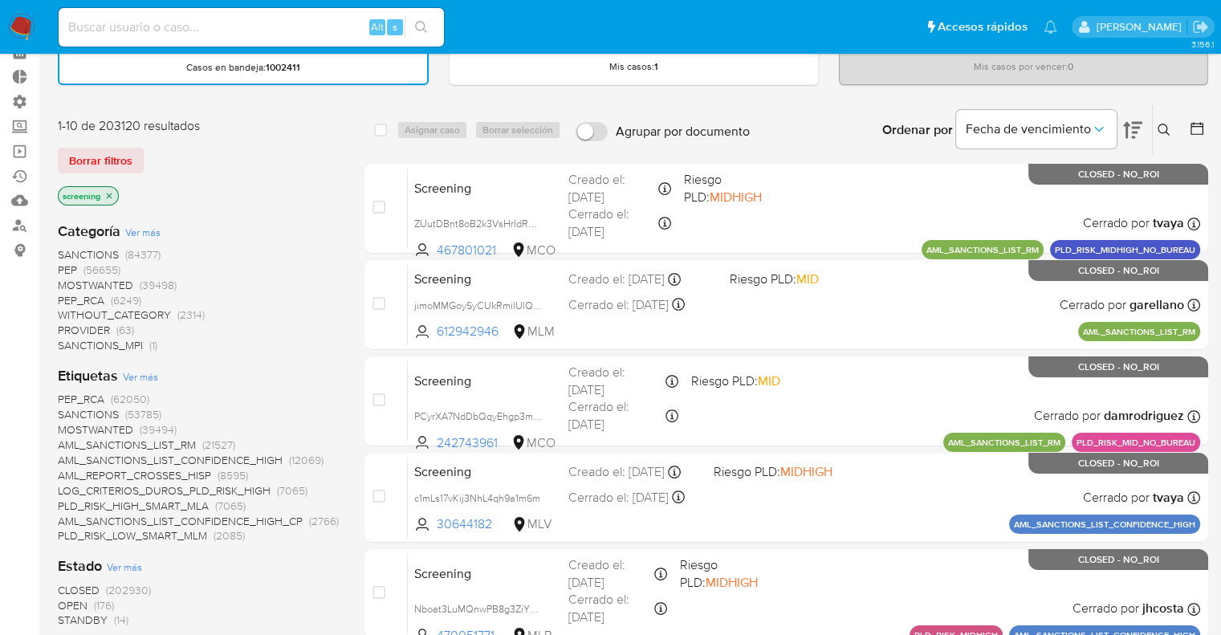
click at [150, 157] on div "Borrar filtros" at bounding box center [186, 161] width 257 height 26
click at [144, 150] on div "Borrar filtros" at bounding box center [186, 161] width 257 height 26
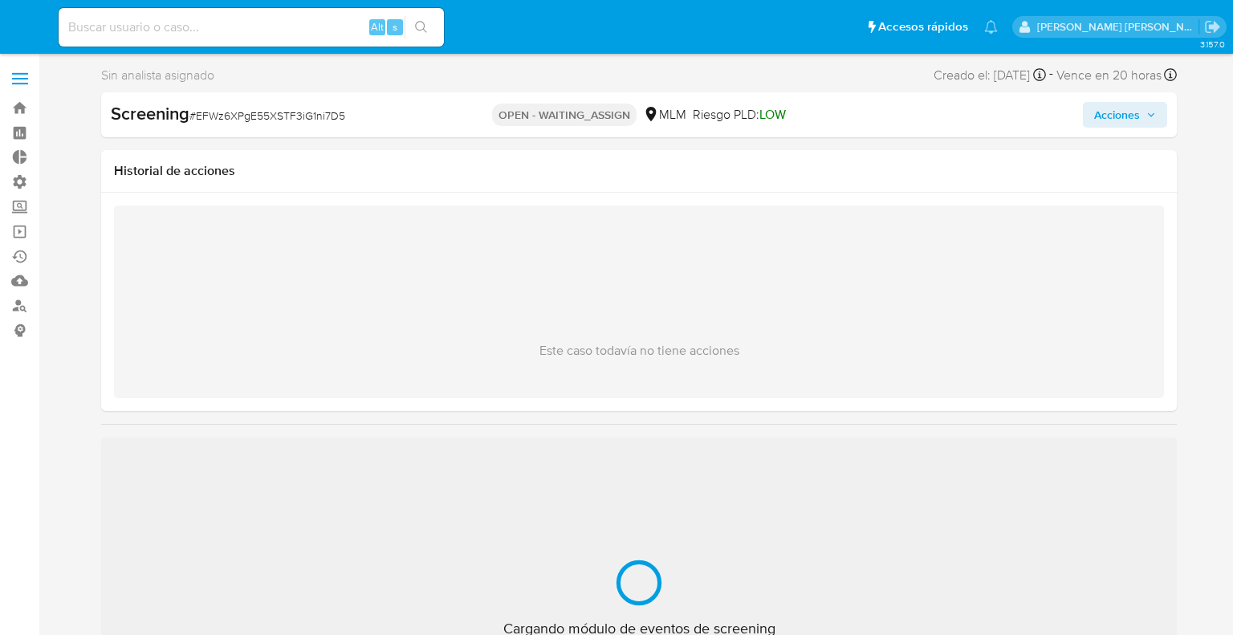
select select "10"
